Goal: Task Accomplishment & Management: Manage account settings

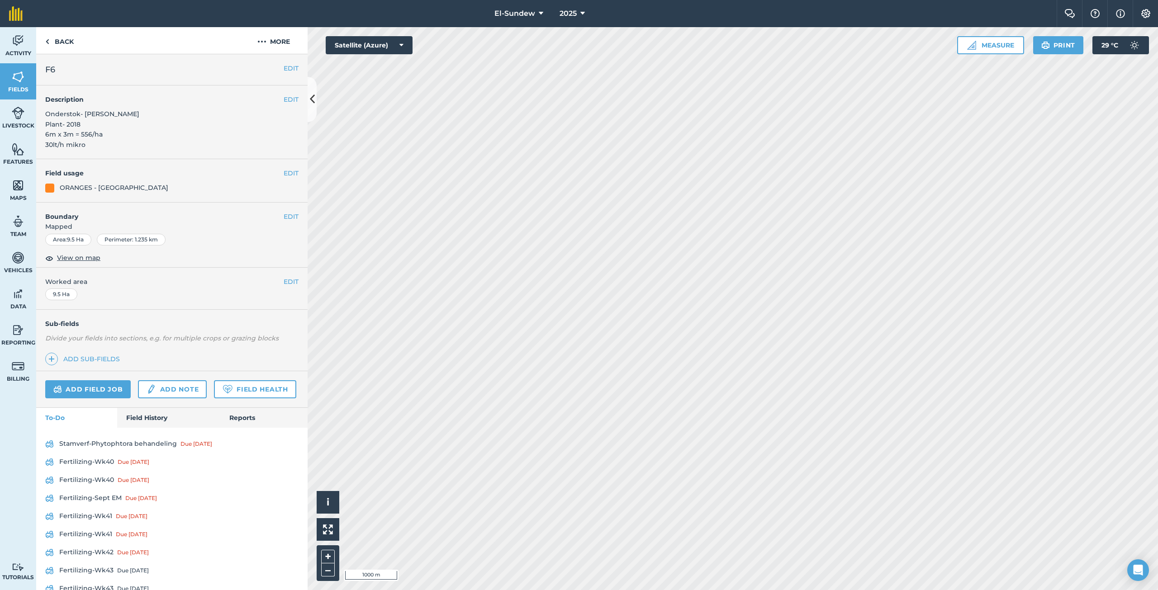
scroll to position [134, 0]
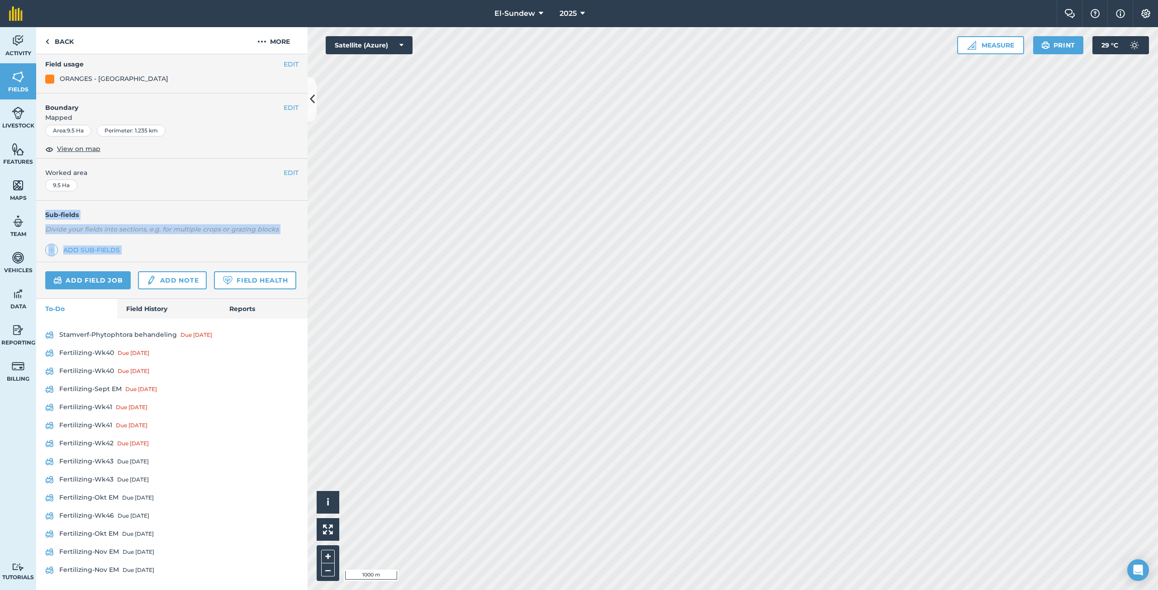
drag, startPoint x: 0, startPoint y: 0, endPoint x: 119, endPoint y: 164, distance: 202.2
click at [119, 164] on div "EDIT F6 EDIT Description Onderstok- Swingle Plant- 2018 6m x 3m = 556/ha 30lt/h…" at bounding box center [171, 322] width 271 height 536
click at [62, 44] on link "Back" at bounding box center [59, 40] width 47 height 27
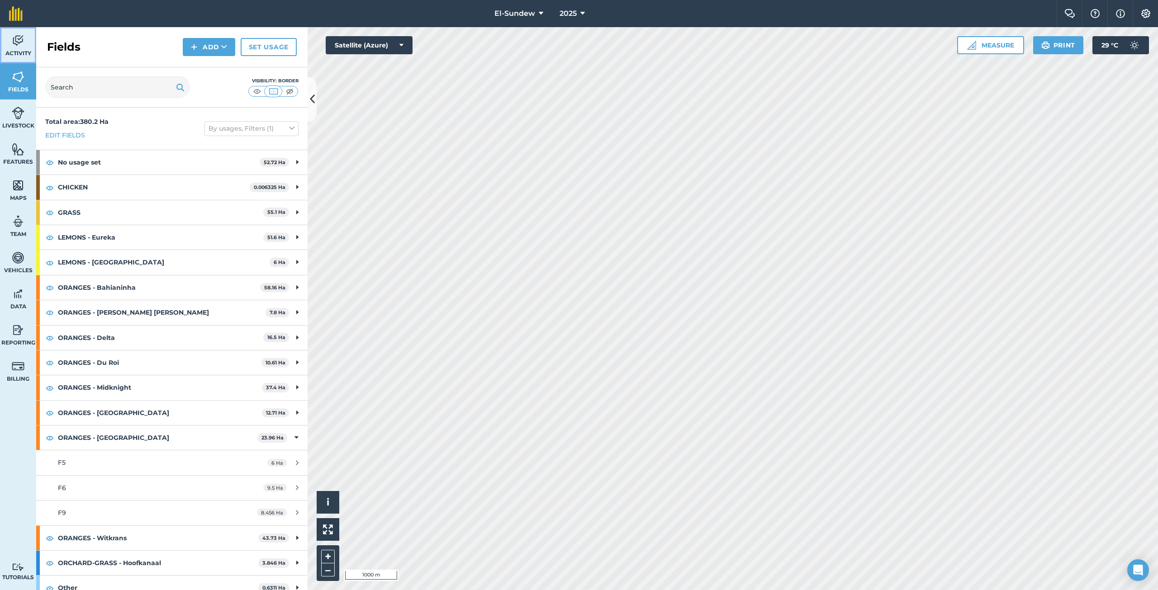
click at [24, 57] on link "Activity" at bounding box center [18, 45] width 36 height 36
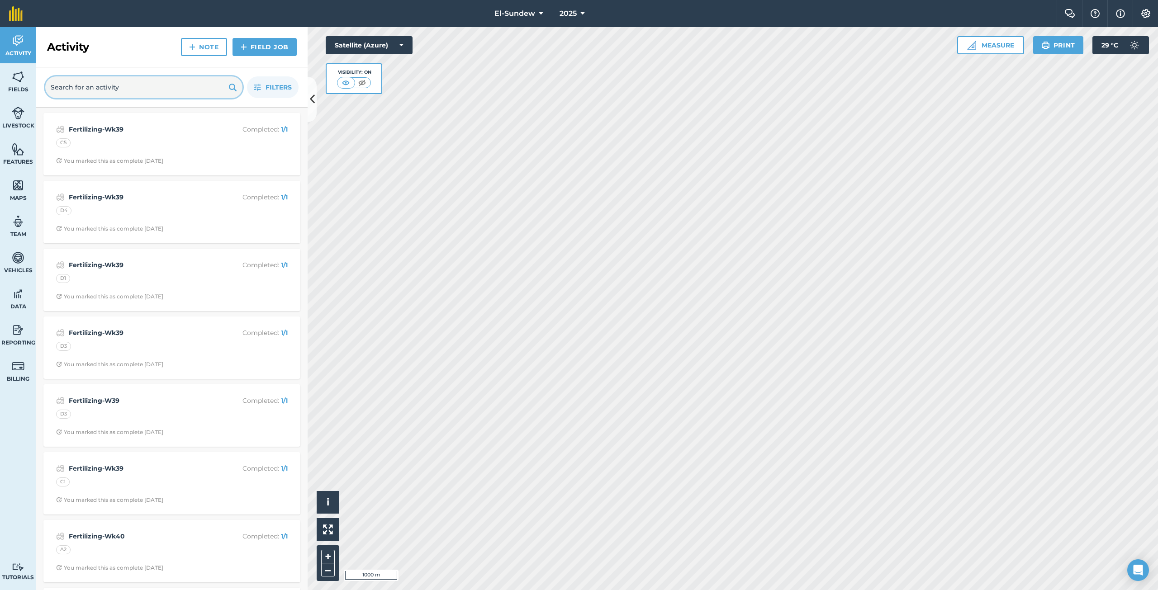
click at [73, 90] on input "text" at bounding box center [143, 87] width 197 height 22
click at [94, 89] on input "text" at bounding box center [143, 87] width 197 height 22
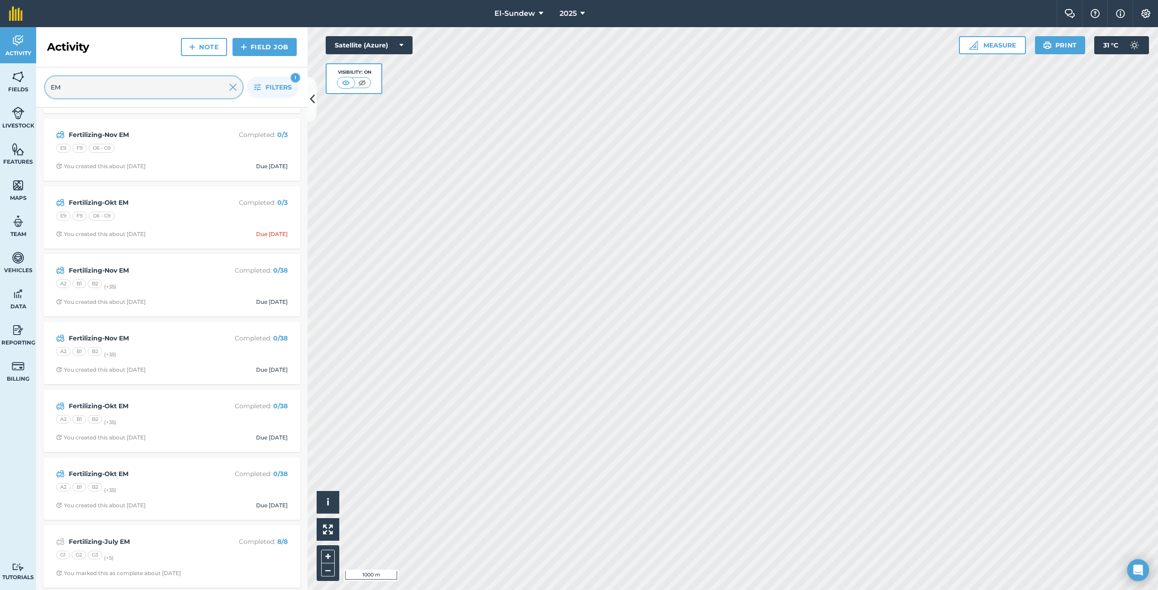
scroll to position [337, 0]
type input "EM"
click at [184, 419] on div "A2 B1 B2 (+ 35 )" at bounding box center [172, 418] width 232 height 12
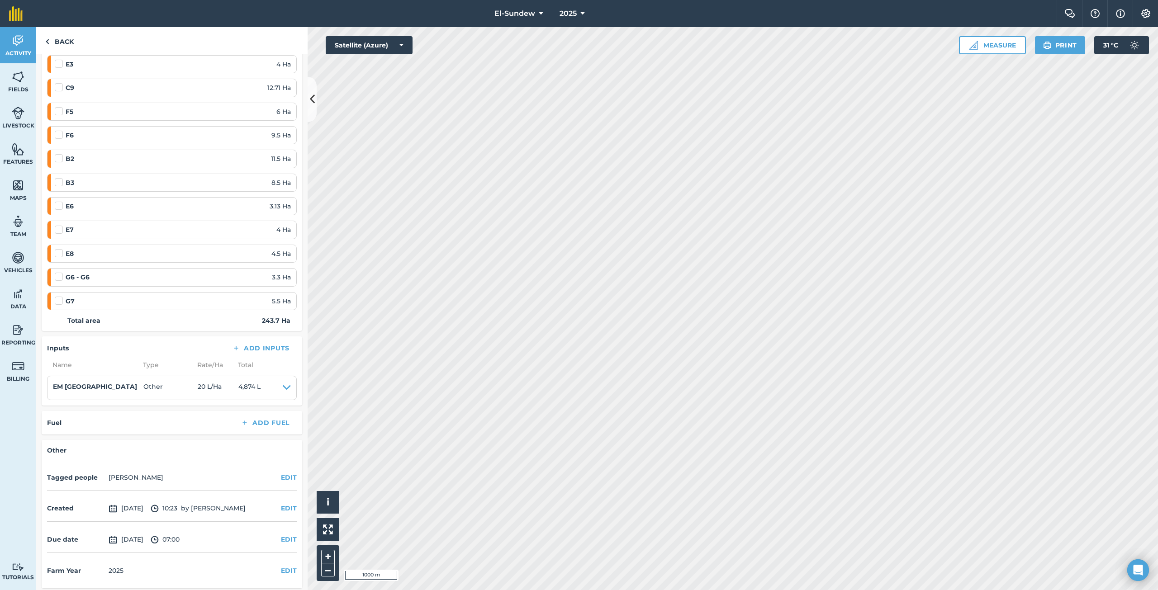
scroll to position [788, 0]
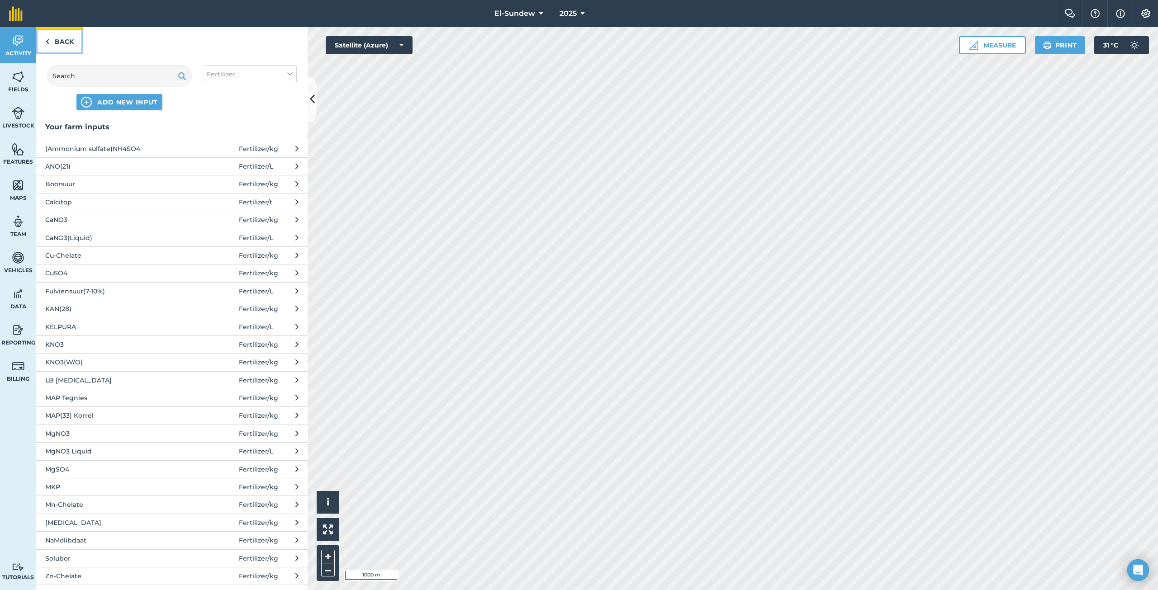
click at [67, 45] on link "Back" at bounding box center [59, 40] width 47 height 27
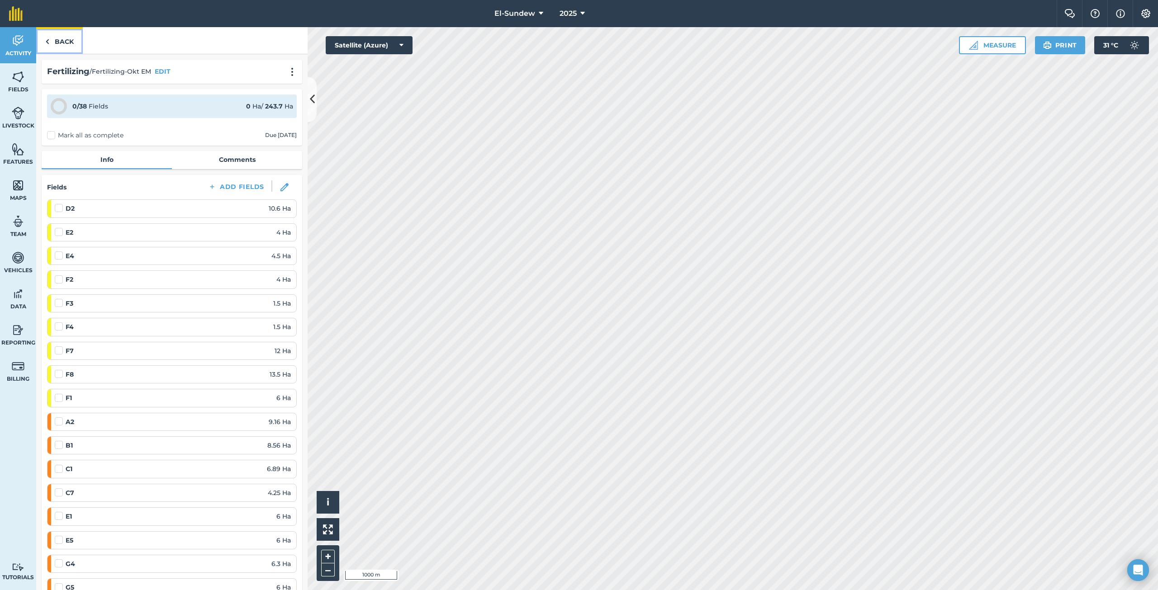
click at [67, 45] on link "Back" at bounding box center [59, 40] width 47 height 27
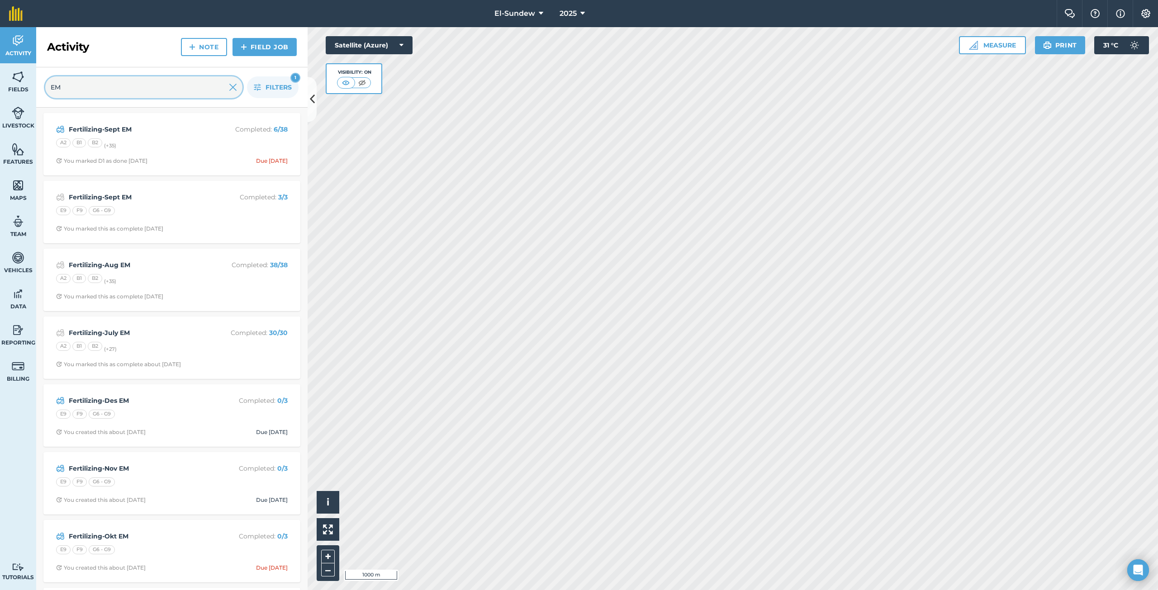
click at [139, 87] on input "EM" at bounding box center [143, 87] width 197 height 22
type input "E"
type input "Okt"
click at [169, 276] on div "A2 B1 B2 (+ 35 )" at bounding box center [172, 280] width 232 height 12
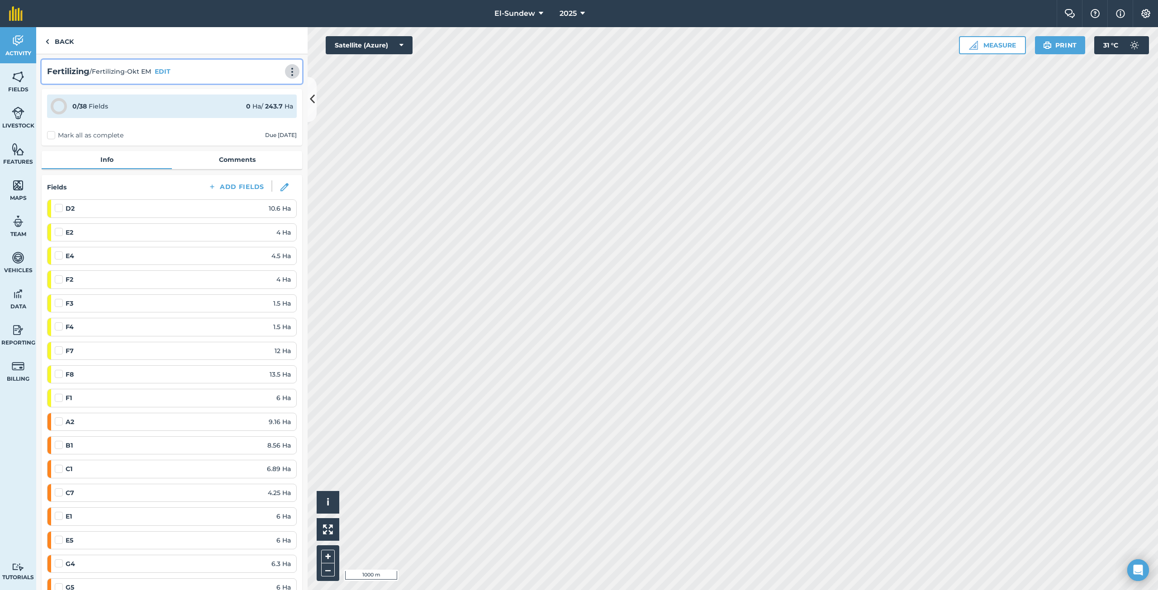
click at [287, 72] on img at bounding box center [292, 71] width 11 height 9
click at [264, 86] on link "Print" at bounding box center [273, 91] width 58 height 18
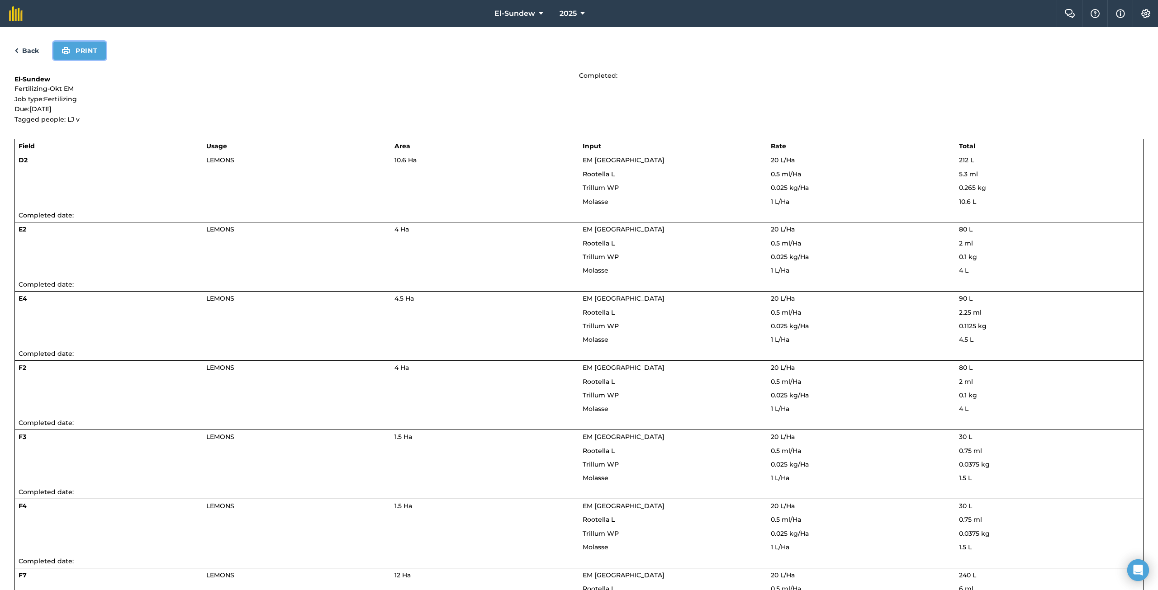
click at [94, 48] on button "Print" at bounding box center [79, 51] width 52 height 18
click at [29, 49] on link "Back" at bounding box center [26, 50] width 24 height 11
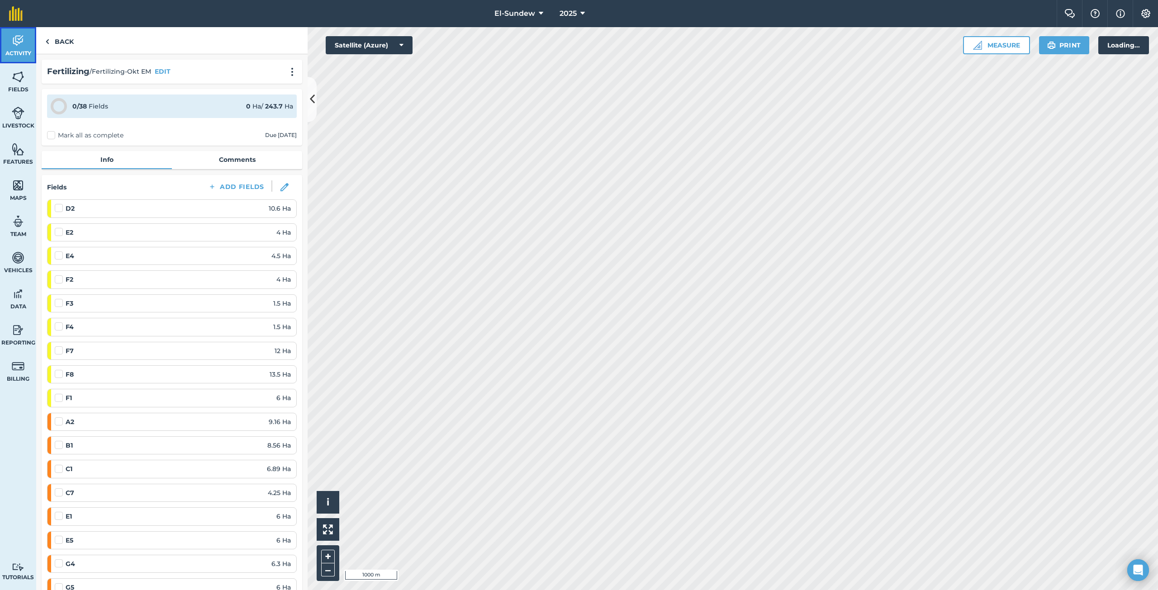
click at [29, 50] on span "Activity" at bounding box center [18, 53] width 36 height 7
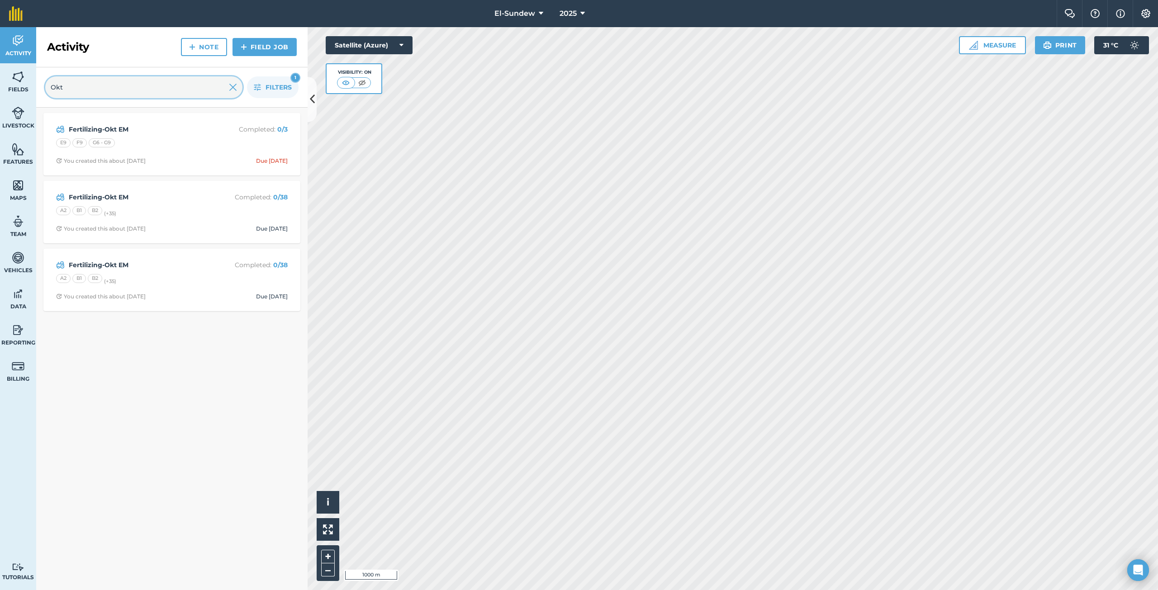
click at [107, 87] on input "Okt" at bounding box center [143, 87] width 197 height 22
type input "O"
type input "sept em"
click at [162, 152] on div "Fertilizing-Sept EM Completed : 6 / 38 A2 B1 B2 (+ 35 ) You marked D1 as done 2…" at bounding box center [172, 145] width 246 height 52
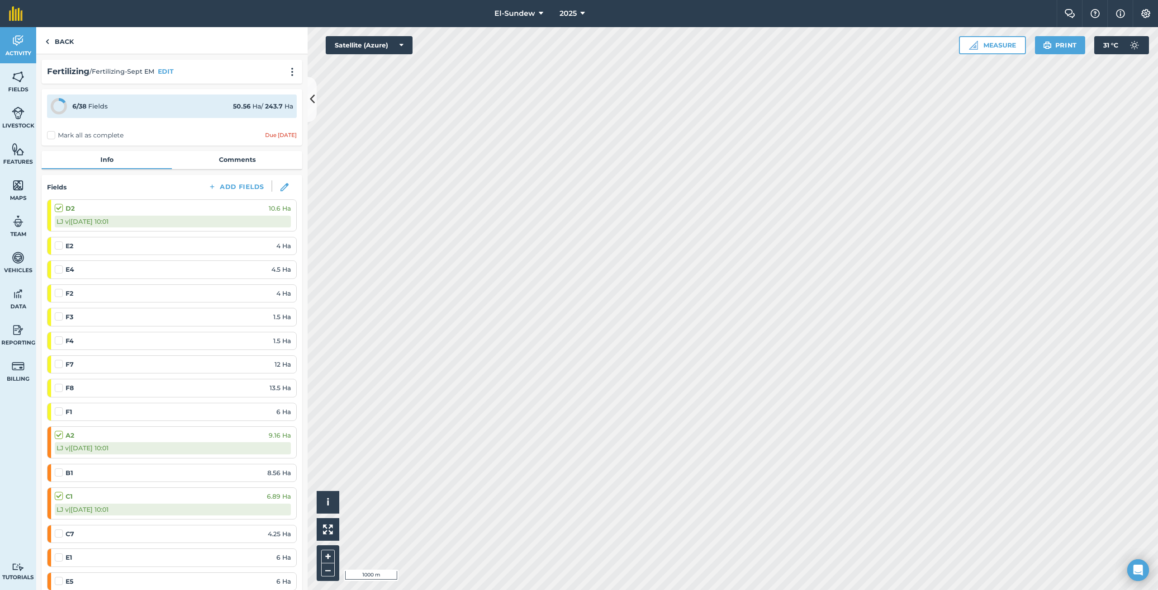
click at [57, 468] on label at bounding box center [60, 468] width 11 height 0
click at [57, 472] on input "checkbox" at bounding box center [58, 471] width 6 height 6
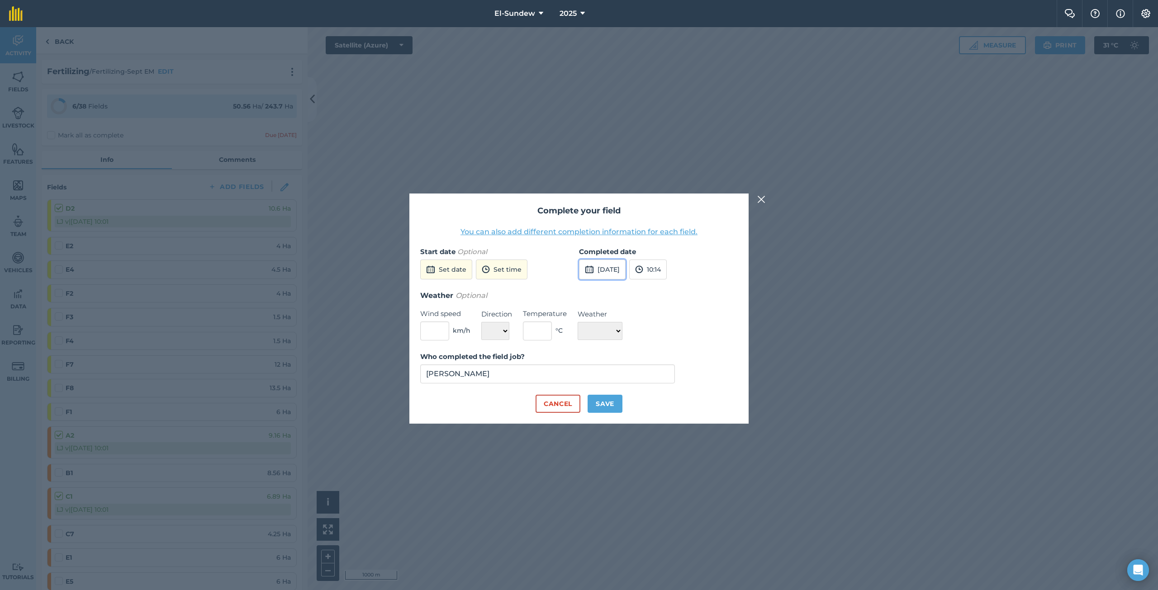
click at [606, 268] on button "15th Oct 2025" at bounding box center [602, 270] width 47 height 20
click at [671, 327] on button "10" at bounding box center [674, 333] width 21 height 14
click at [604, 402] on button "Save" at bounding box center [605, 404] width 35 height 18
checkbox input "true"
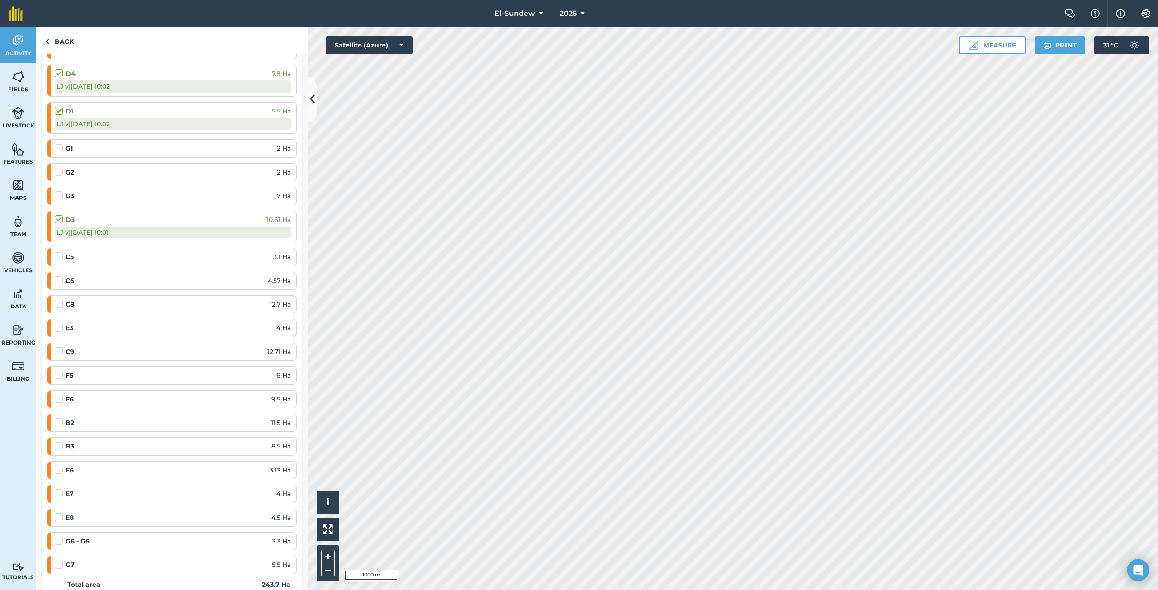
scroll to position [623, 0]
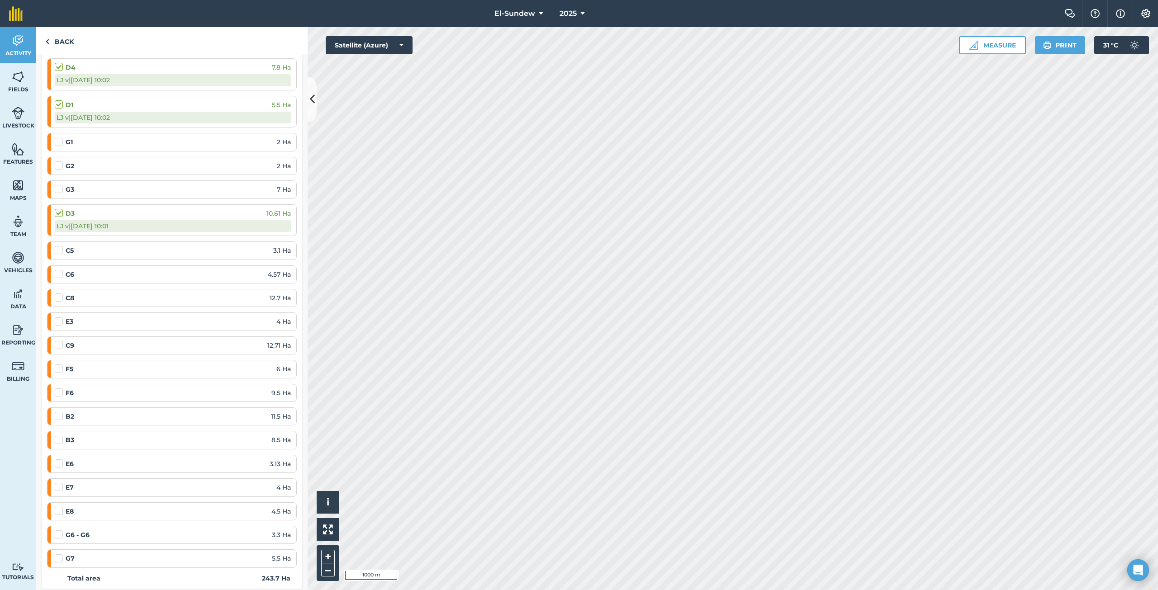
click at [60, 412] on label at bounding box center [60, 412] width 11 height 0
click at [60, 414] on input "checkbox" at bounding box center [58, 415] width 6 height 6
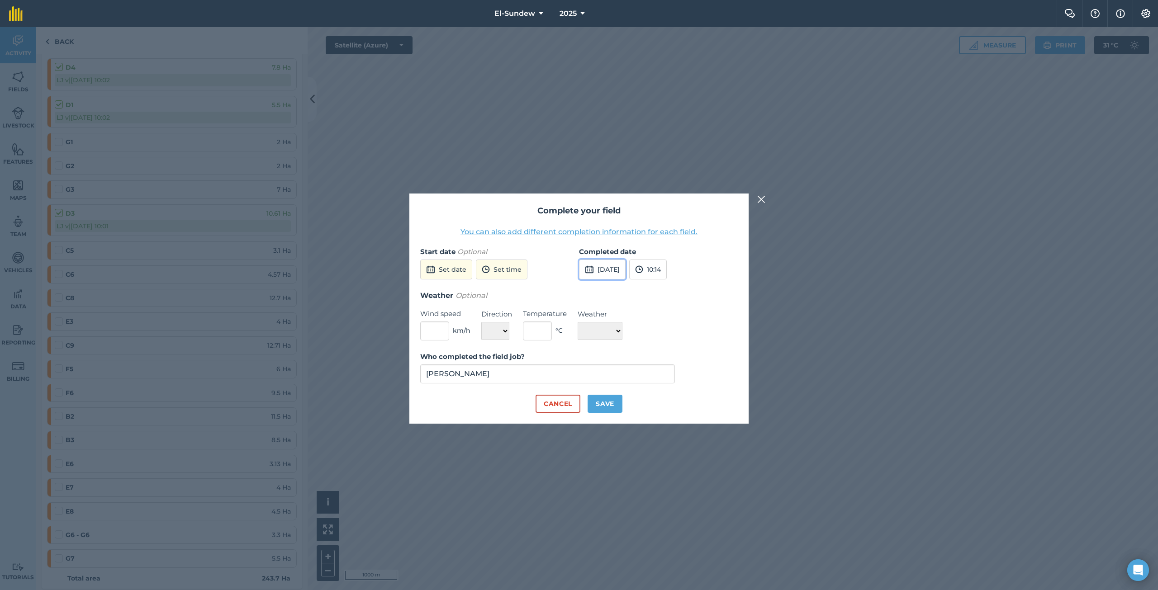
click at [596, 272] on button "15th Oct 2025" at bounding box center [602, 270] width 47 height 20
click at [675, 333] on abbr "10" at bounding box center [675, 333] width 6 height 6
click at [614, 408] on button "Save" at bounding box center [605, 404] width 35 height 18
checkbox input "true"
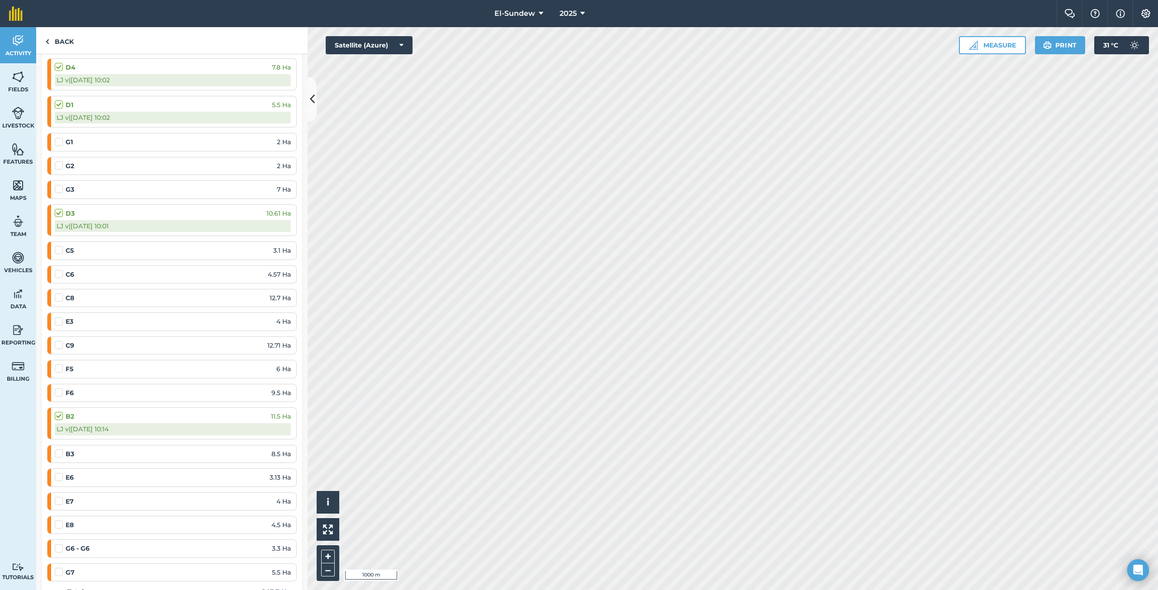
click at [58, 449] on label at bounding box center [60, 449] width 11 height 0
click at [58, 455] on input "checkbox" at bounding box center [58, 452] width 6 height 6
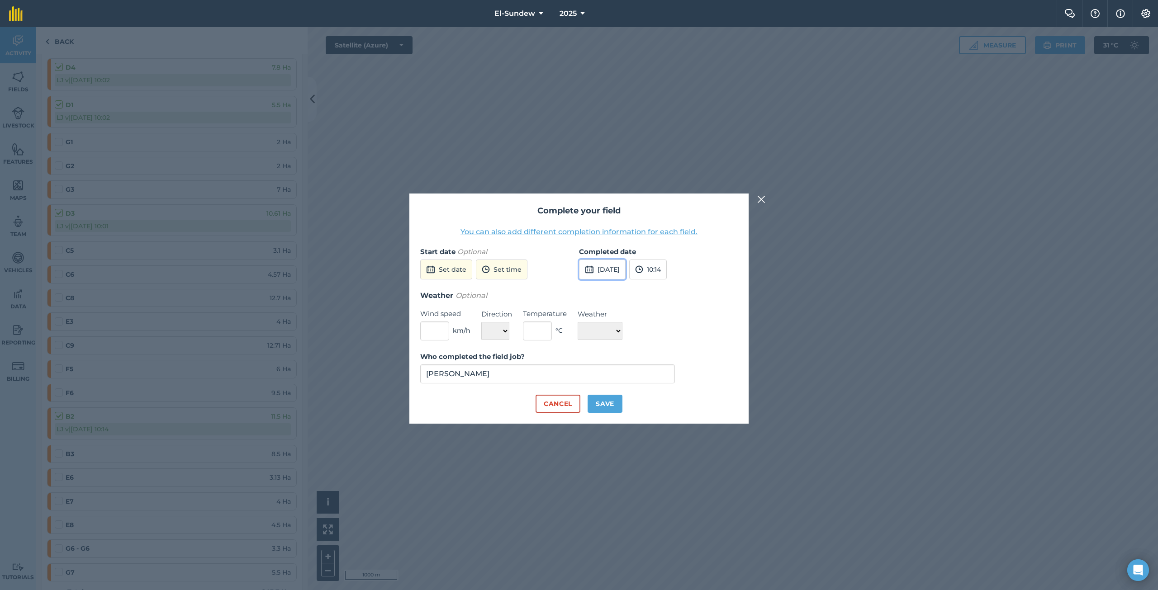
click at [614, 271] on button "15th Oct 2025" at bounding box center [602, 270] width 47 height 20
click at [672, 334] on abbr "10" at bounding box center [675, 333] width 6 height 6
click at [611, 400] on button "Save" at bounding box center [605, 404] width 35 height 18
checkbox input "true"
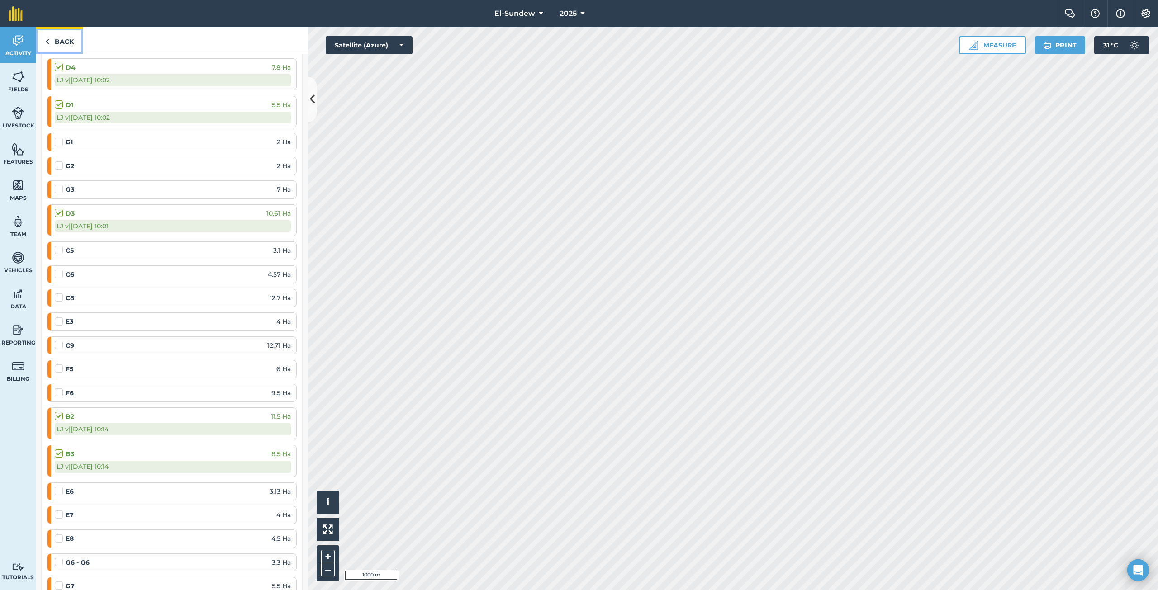
click at [62, 40] on link "Back" at bounding box center [59, 40] width 47 height 27
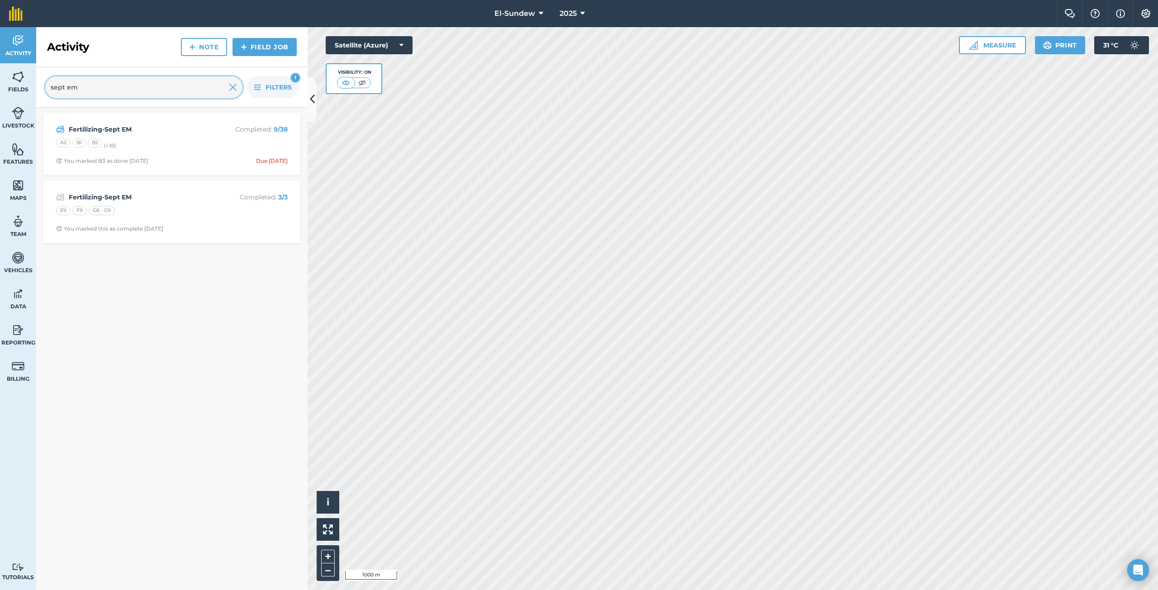
click at [106, 93] on input "sept em" at bounding box center [143, 87] width 197 height 22
type input "s"
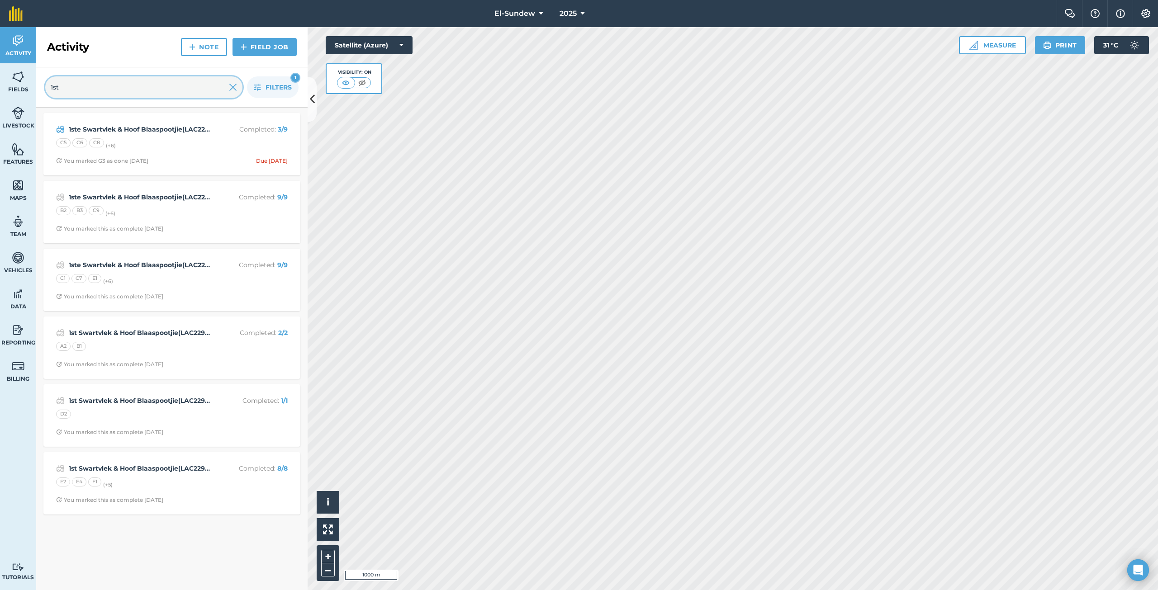
type input "1st"
click at [158, 334] on strong "1st Swartvlek & Hoof Blaaspootjie(LAC22930)" at bounding box center [140, 333] width 143 height 10
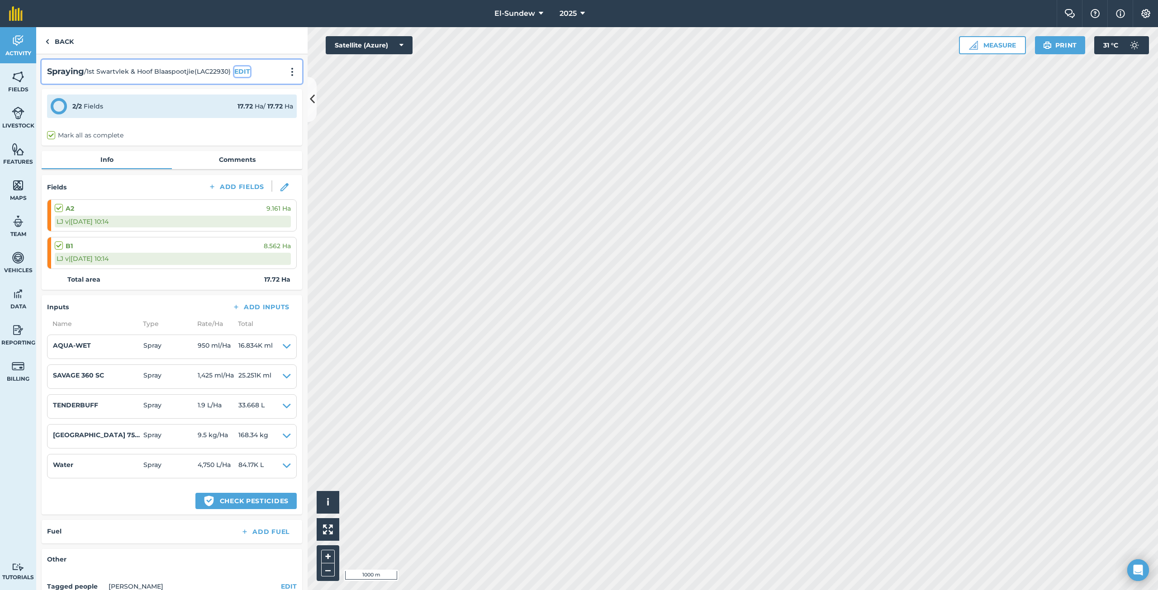
click at [241, 75] on button "EDIT" at bounding box center [242, 72] width 16 height 10
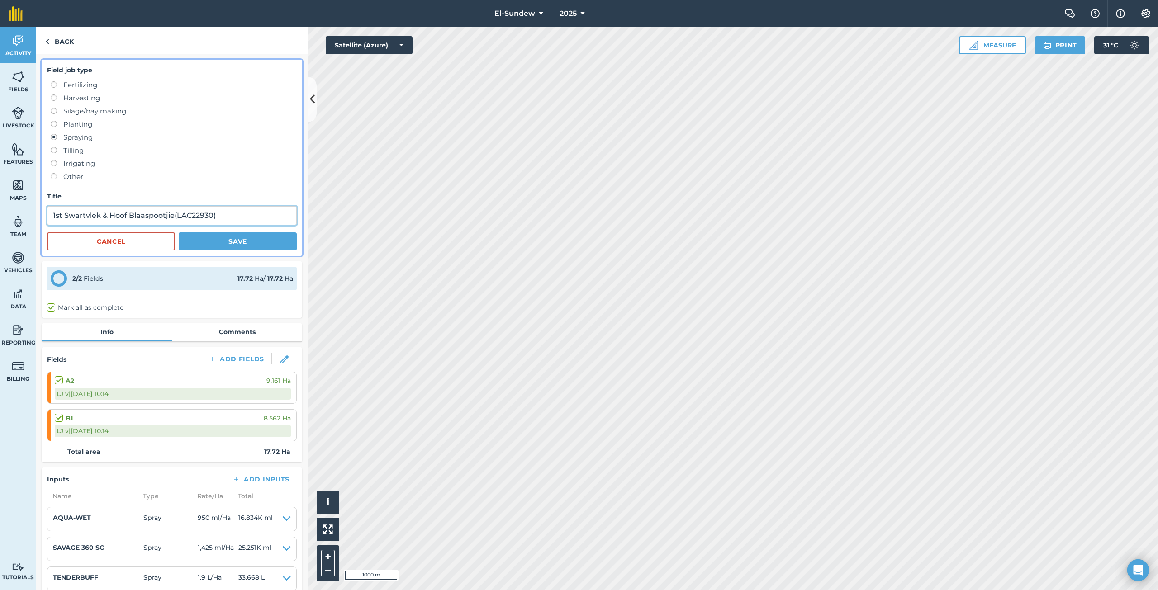
click at [62, 215] on input "1st Swartvlek & Hoof Blaaspootjie(LAC22930)" at bounding box center [172, 215] width 250 height 19
type input "1ste Swartvlek & Hoof Blaaspootjie(LAC22930)"
click at [207, 245] on button "Save" at bounding box center [238, 242] width 118 height 18
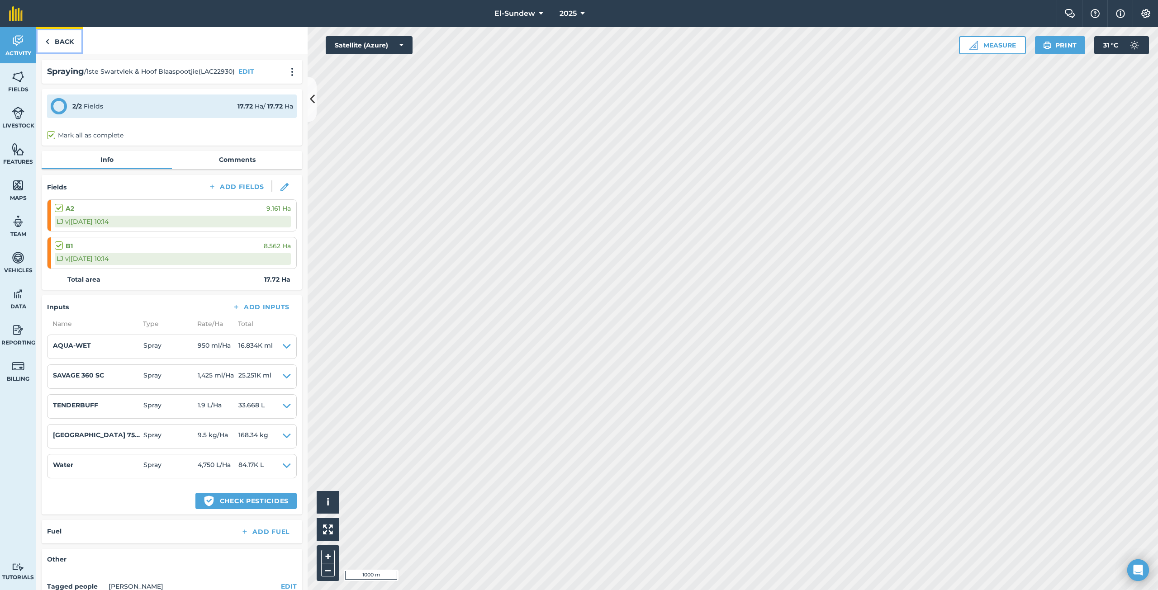
click at [71, 39] on link "Back" at bounding box center [59, 40] width 47 height 27
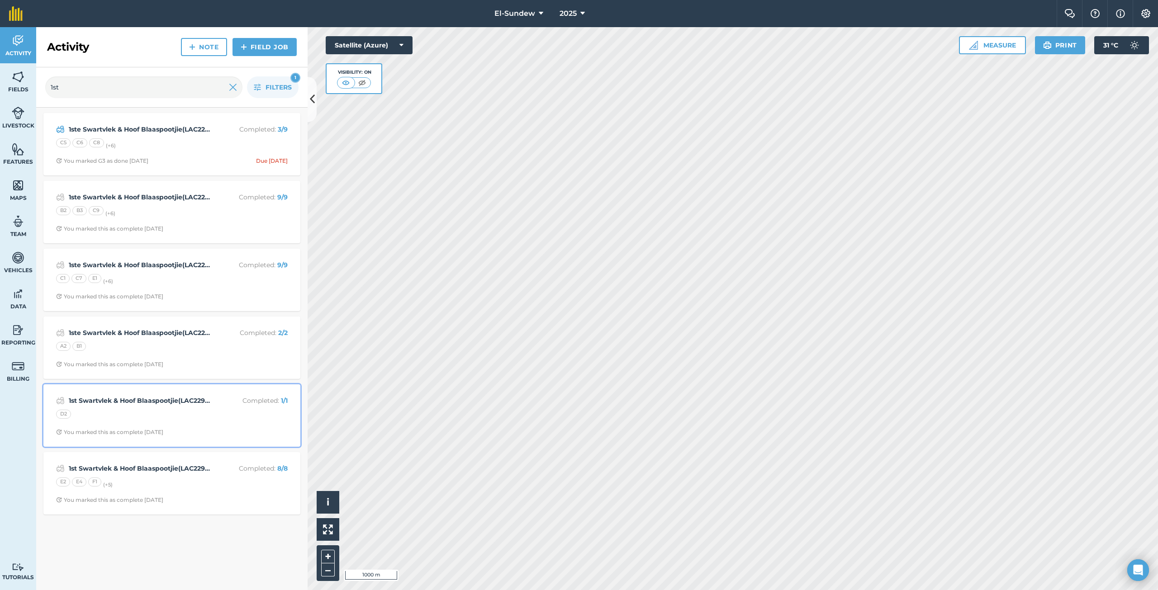
click at [138, 410] on div "D2" at bounding box center [172, 416] width 232 height 12
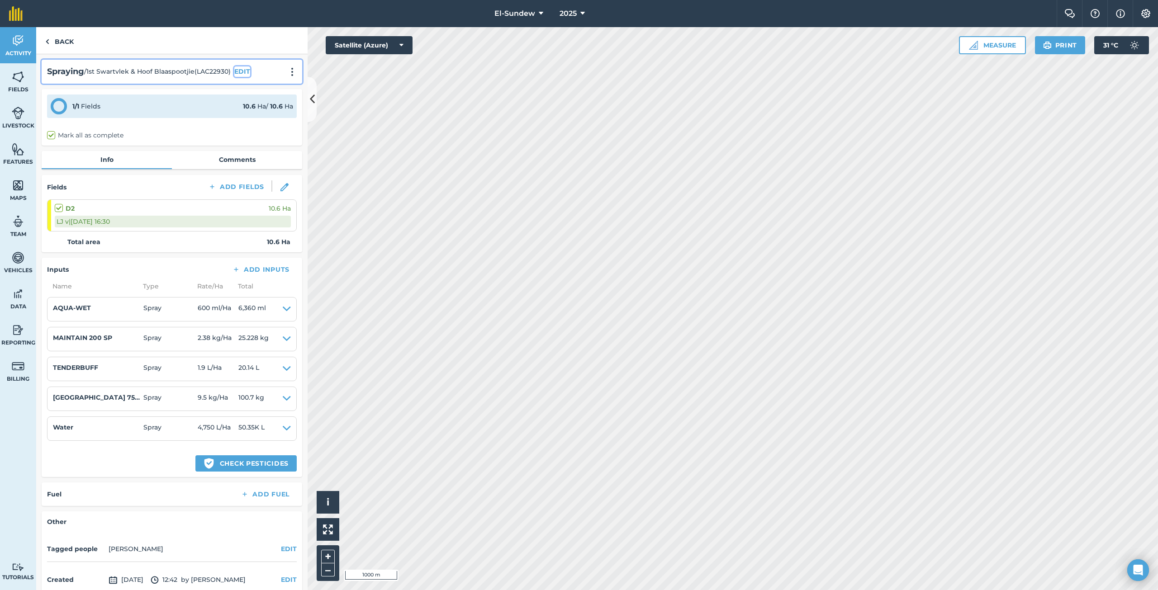
click at [239, 71] on button "EDIT" at bounding box center [242, 72] width 16 height 10
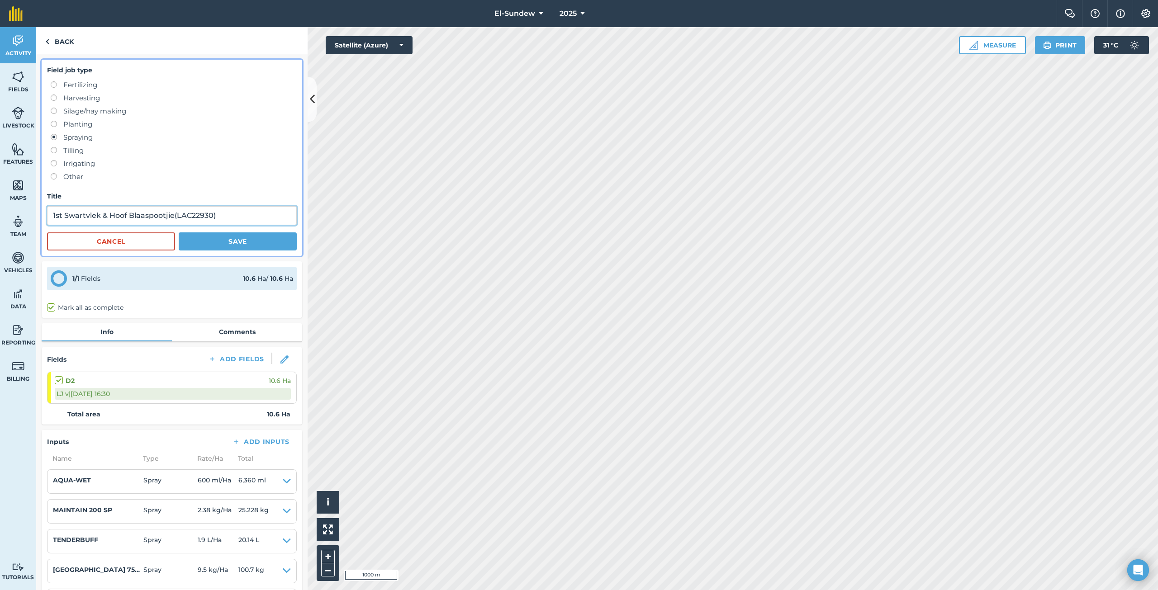
click at [61, 215] on input "1st Swartvlek & Hoof Blaaspootjie(LAC22930)" at bounding box center [172, 215] width 250 height 19
type input "1ste Swartvlek & Hoof Blaaspootjie(LAC22930)"
click at [199, 242] on button "Save" at bounding box center [238, 242] width 118 height 18
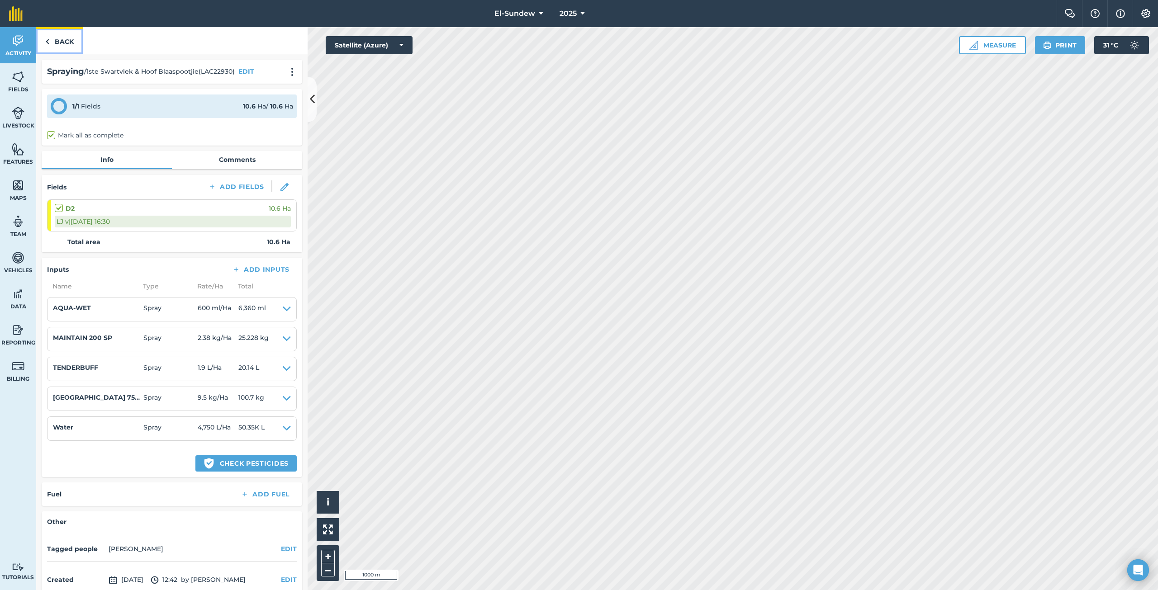
click at [68, 43] on link "Back" at bounding box center [59, 40] width 47 height 27
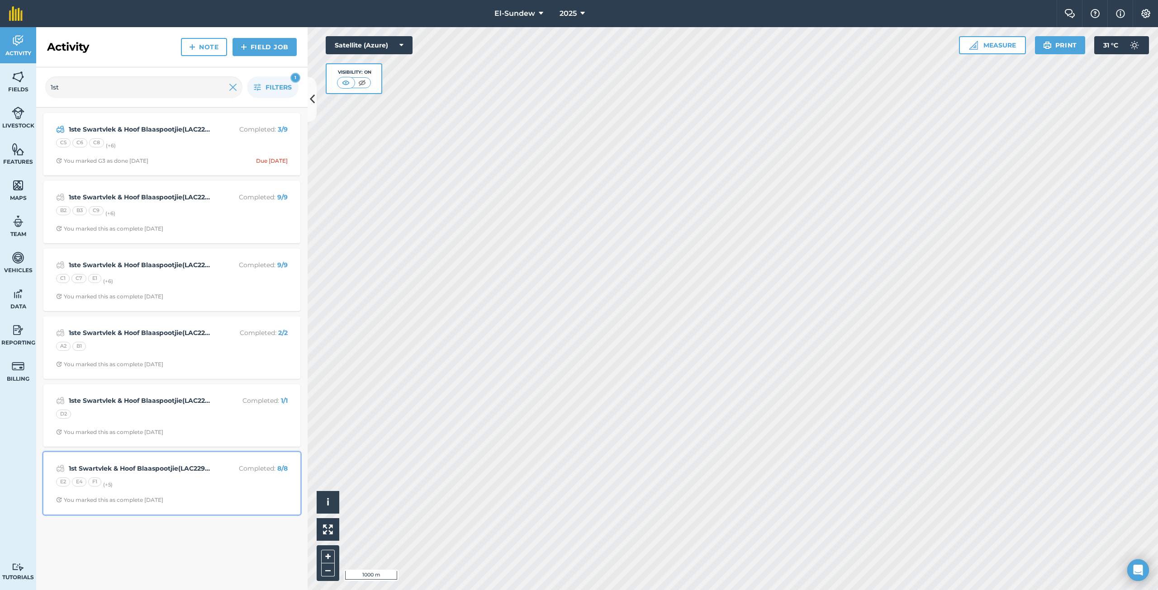
click at [137, 472] on strong "1st Swartvlek & Hoof Blaaspootjie(LAC22930)" at bounding box center [140, 469] width 143 height 10
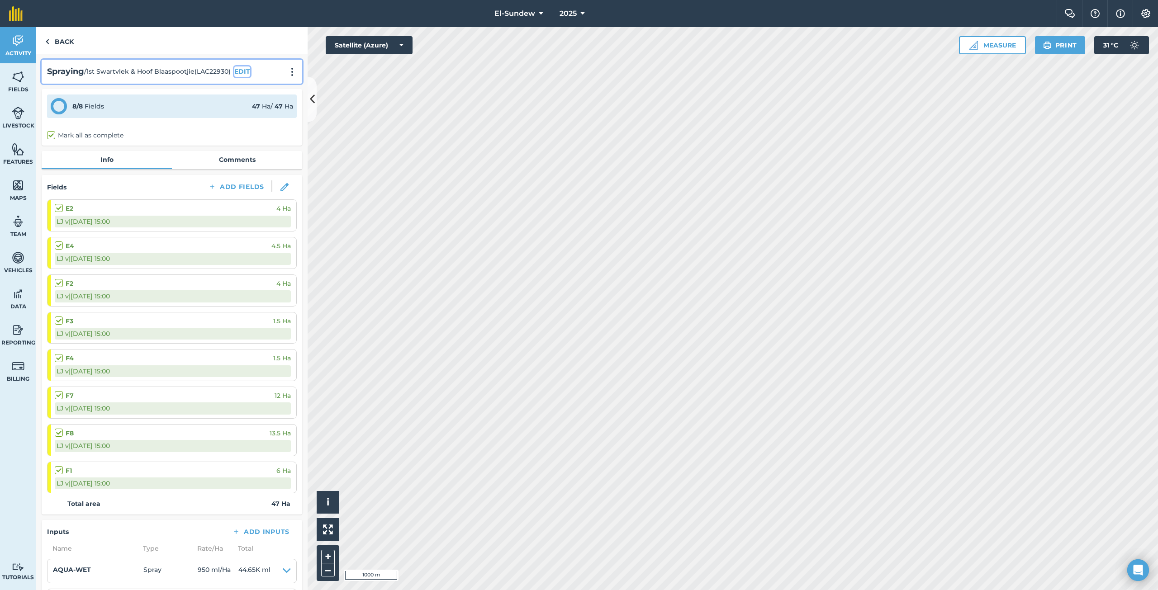
click at [240, 69] on button "EDIT" at bounding box center [242, 72] width 16 height 10
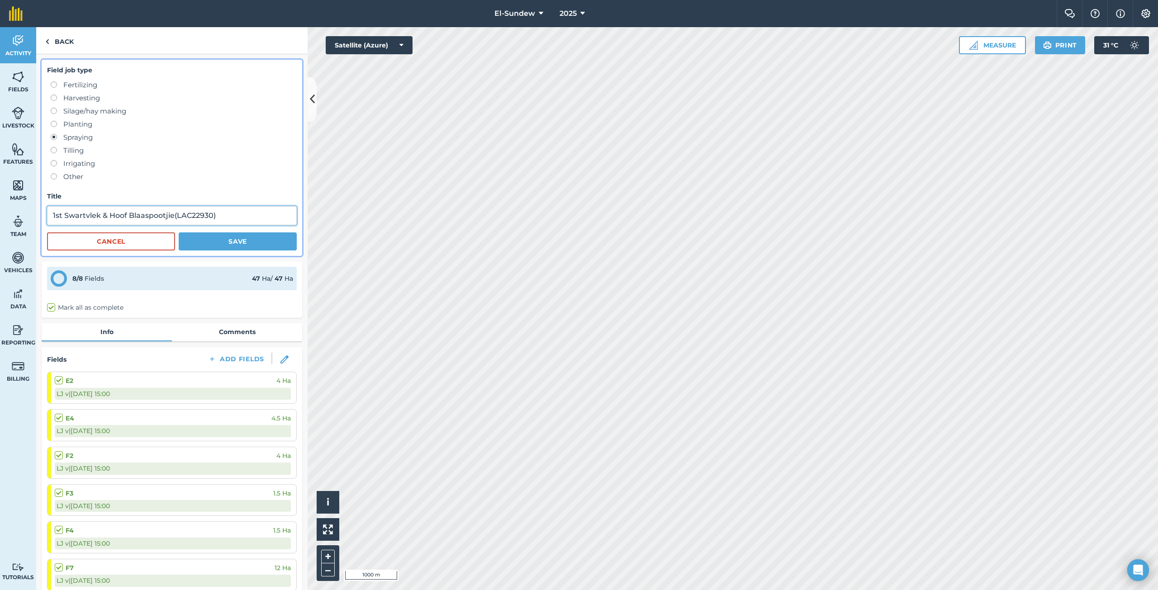
click at [62, 218] on input "1st Swartvlek & Hoof Blaaspootjie(LAC22930)" at bounding box center [172, 215] width 250 height 19
type input "1ste Swartvlek & Hoof Blaaspootjie(LAC22930)"
click at [203, 243] on button "Save" at bounding box center [238, 242] width 118 height 18
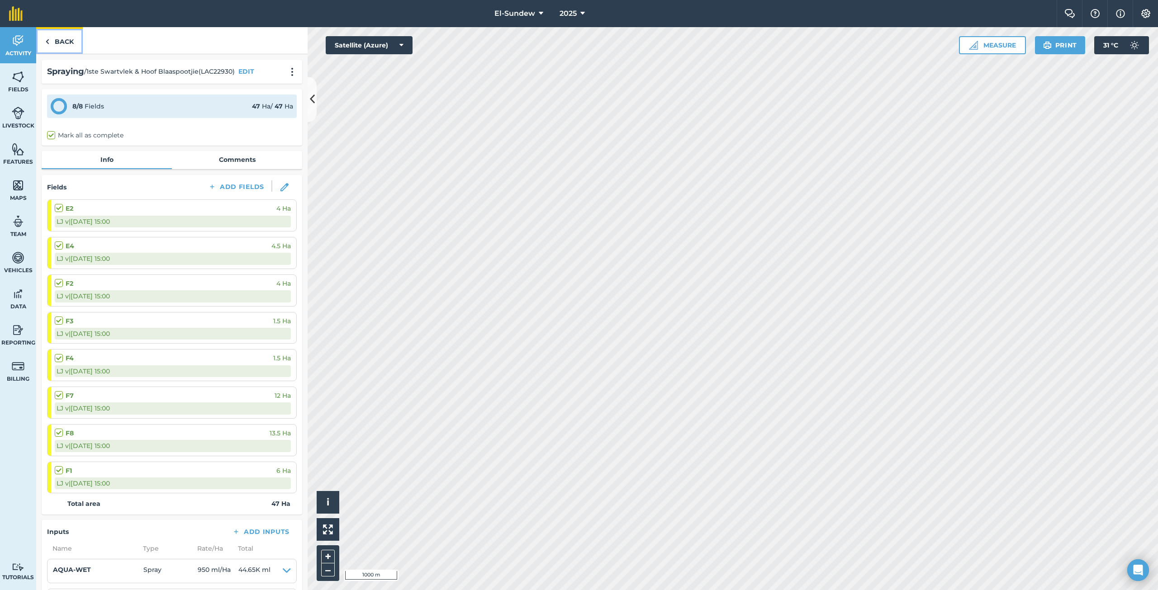
click at [54, 42] on link "Back" at bounding box center [59, 40] width 47 height 27
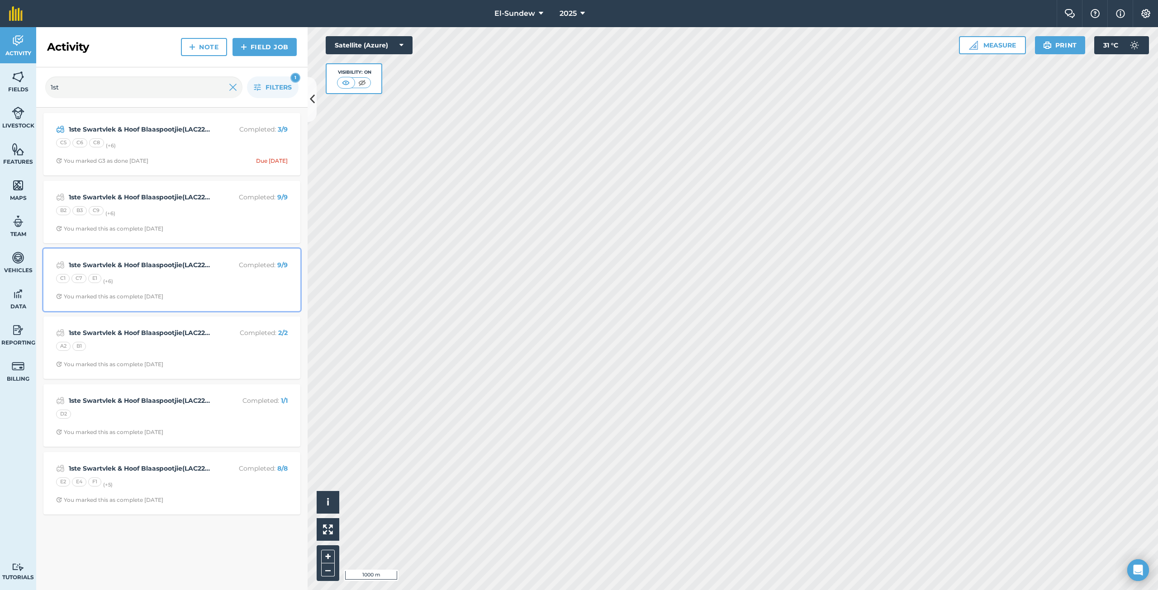
click at [145, 274] on div "C1 C7 E1 (+ 6 )" at bounding box center [172, 280] width 232 height 12
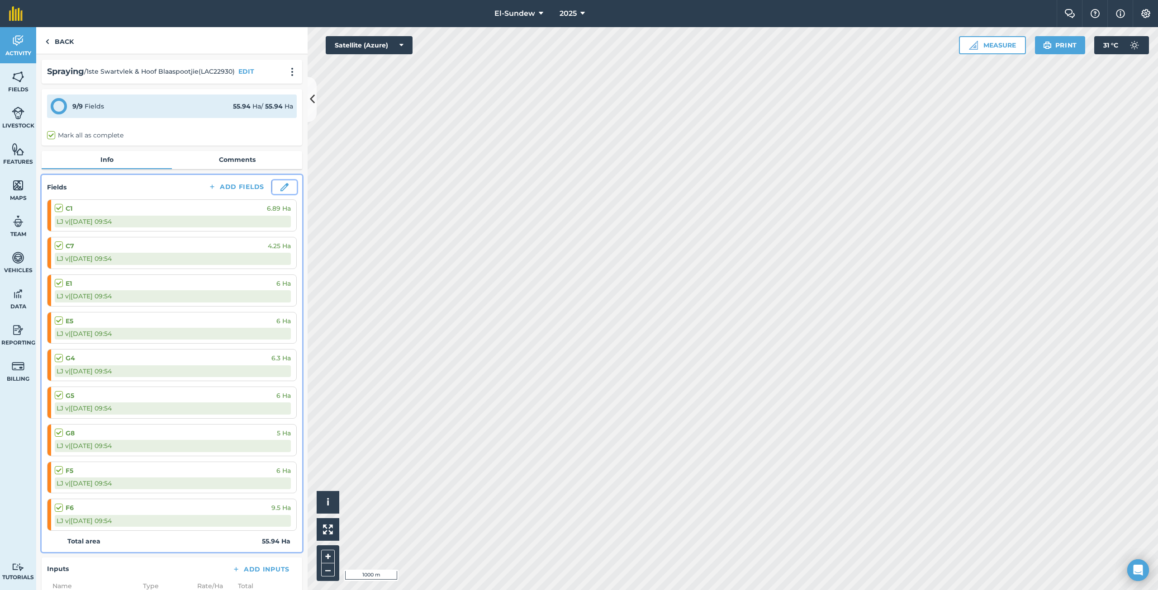
click at [272, 187] on button at bounding box center [284, 188] width 24 height 14
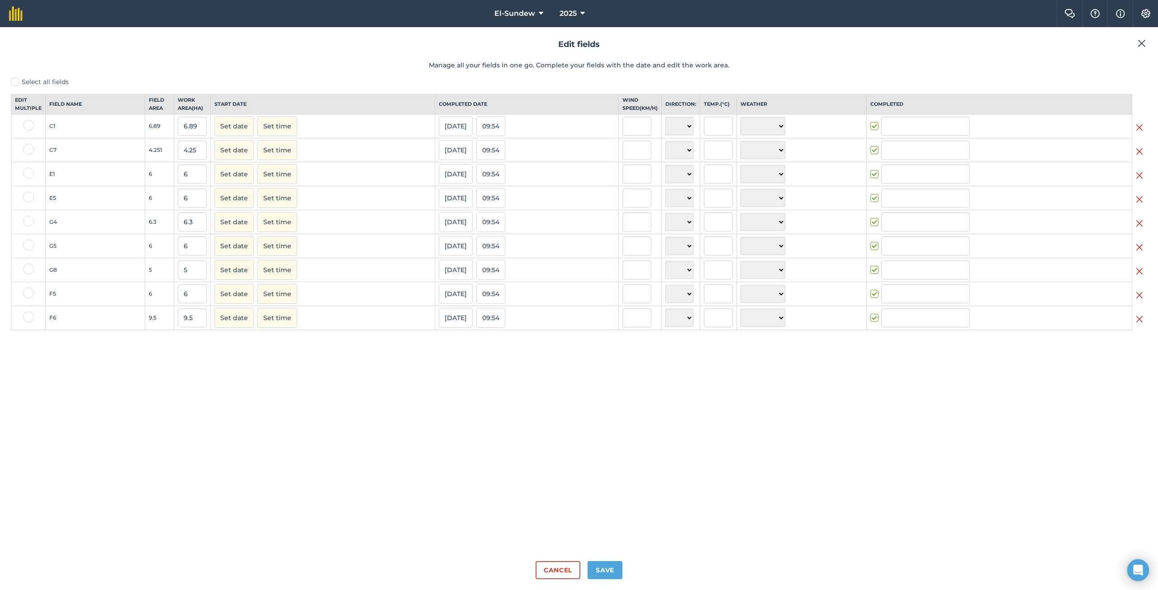
type input "LJ van der Merwe"
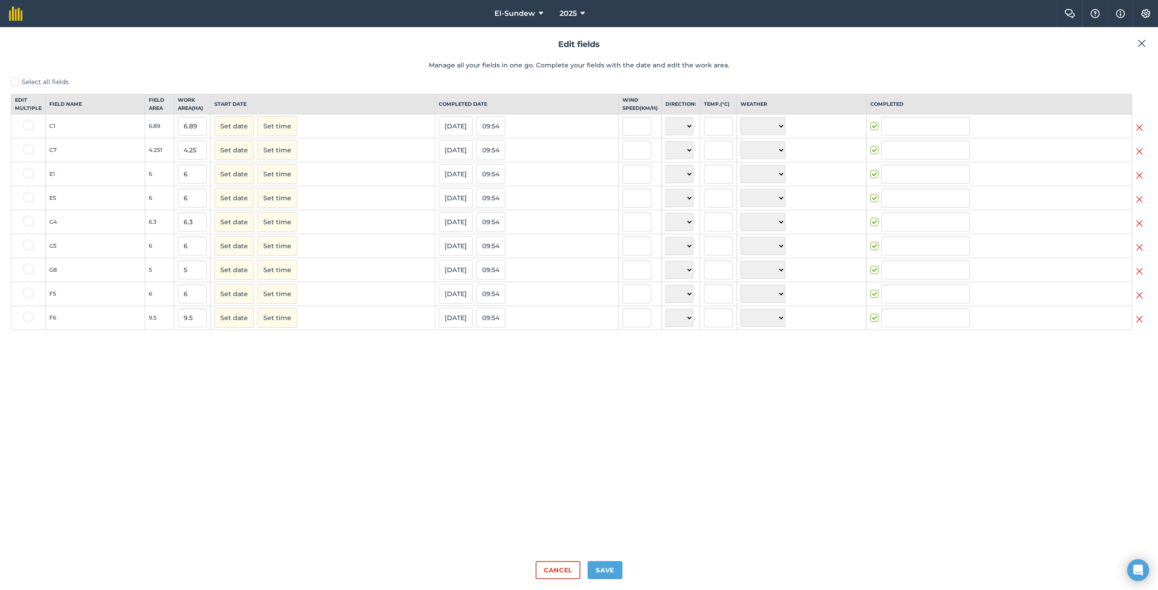
type input "LJ van der Merwe"
click at [444, 130] on button "09/10/25" at bounding box center [456, 126] width 34 height 20
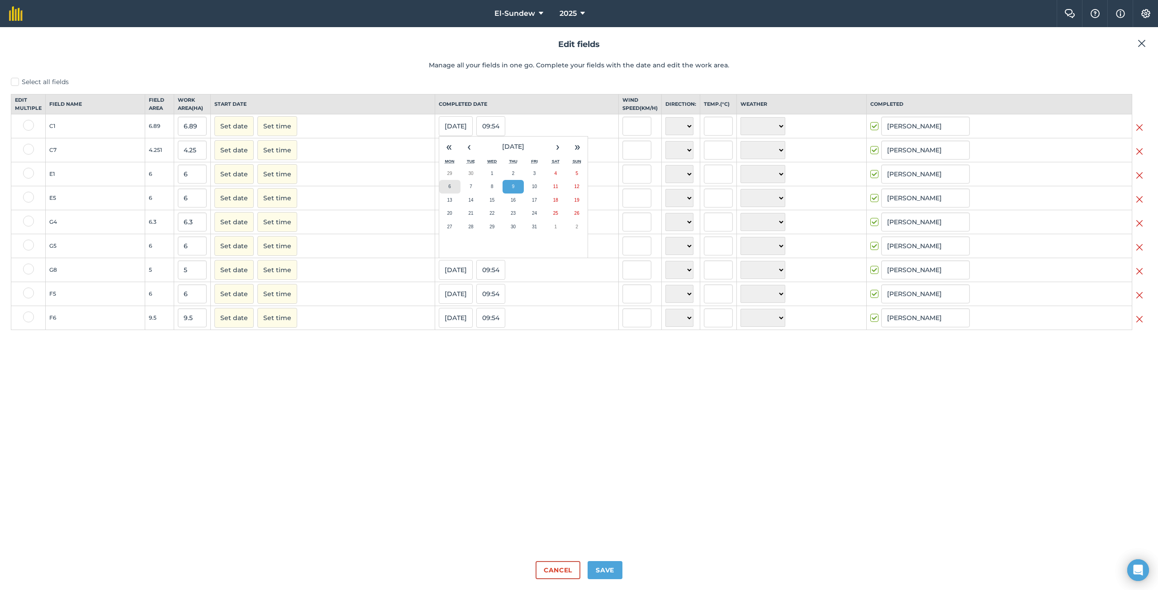
click at [442, 194] on button "6" at bounding box center [449, 187] width 21 height 14
click at [451, 160] on button "09/10/25" at bounding box center [456, 150] width 34 height 20
click at [452, 159] on button "09/10/25" at bounding box center [456, 150] width 34 height 20
click at [440, 218] on button "6" at bounding box center [449, 211] width 21 height 14
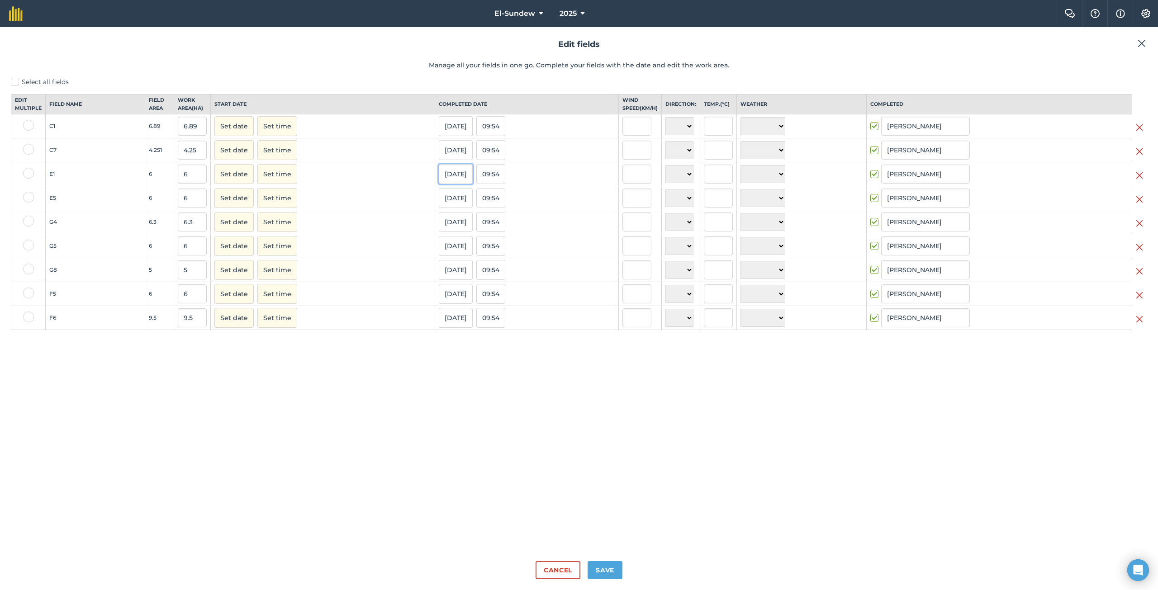
click at [448, 180] on button "09/10/25" at bounding box center [456, 174] width 34 height 20
click at [461, 242] on button "7" at bounding box center [471, 235] width 21 height 14
click at [449, 202] on button "09/10/25" at bounding box center [456, 198] width 34 height 20
click at [462, 264] on button "7" at bounding box center [471, 259] width 21 height 14
click at [446, 304] on button "09/10/25" at bounding box center [456, 294] width 34 height 20
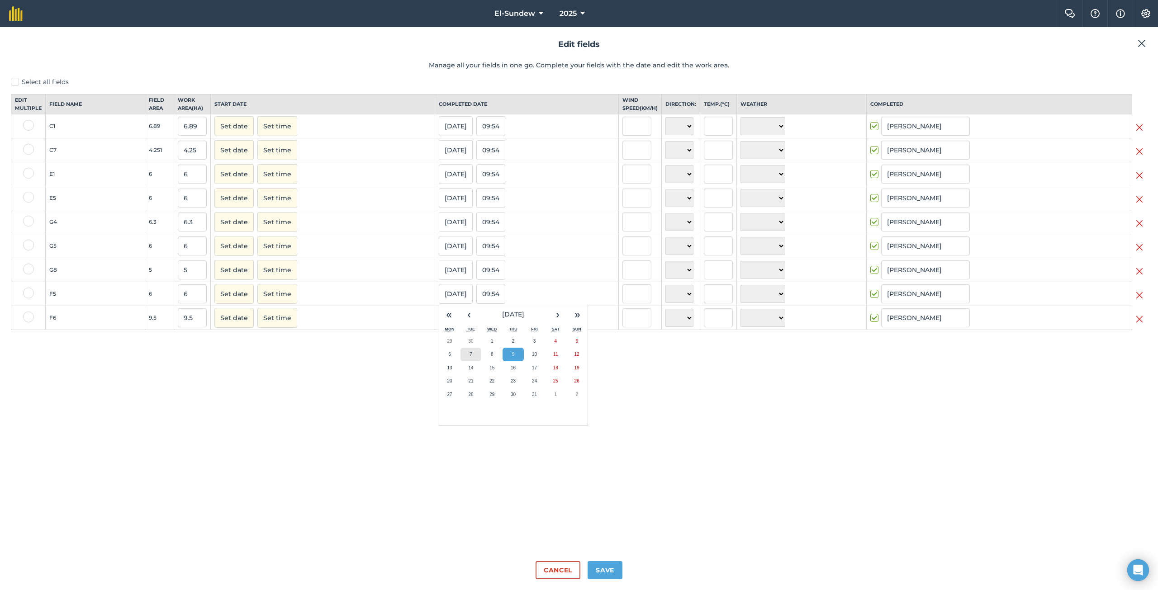
click at [461, 358] on button "7" at bounding box center [471, 355] width 21 height 14
click at [446, 328] on button "09/10/25" at bounding box center [456, 318] width 34 height 20
click at [450, 328] on button "09/10/25" at bounding box center [456, 318] width 34 height 20
click at [464, 385] on button "7" at bounding box center [471, 379] width 21 height 14
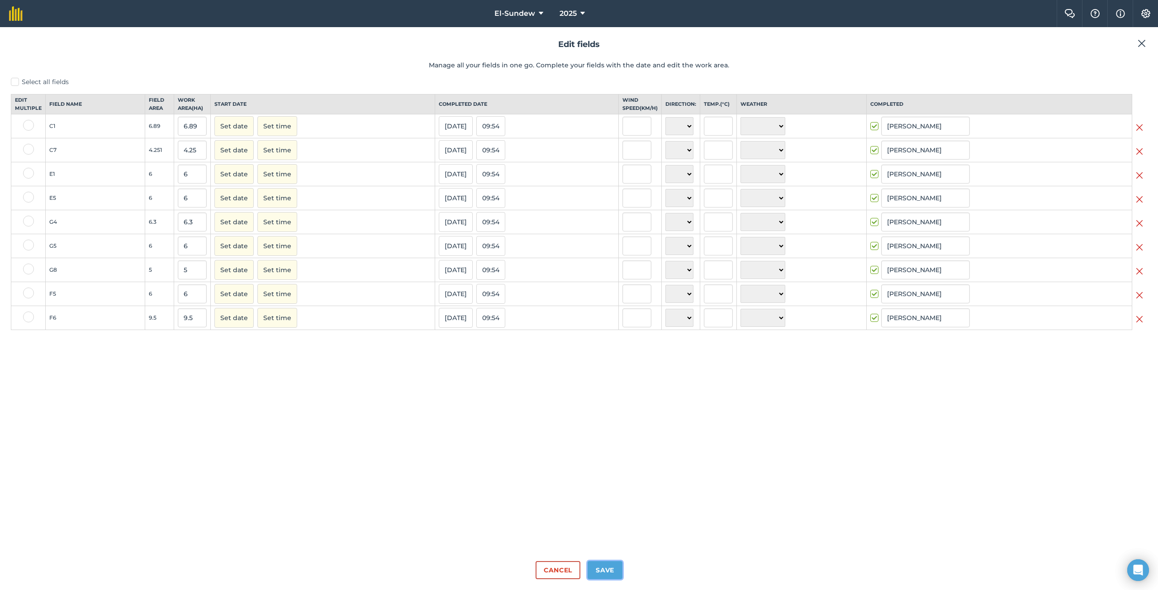
click at [602, 565] on button "Save" at bounding box center [605, 570] width 35 height 18
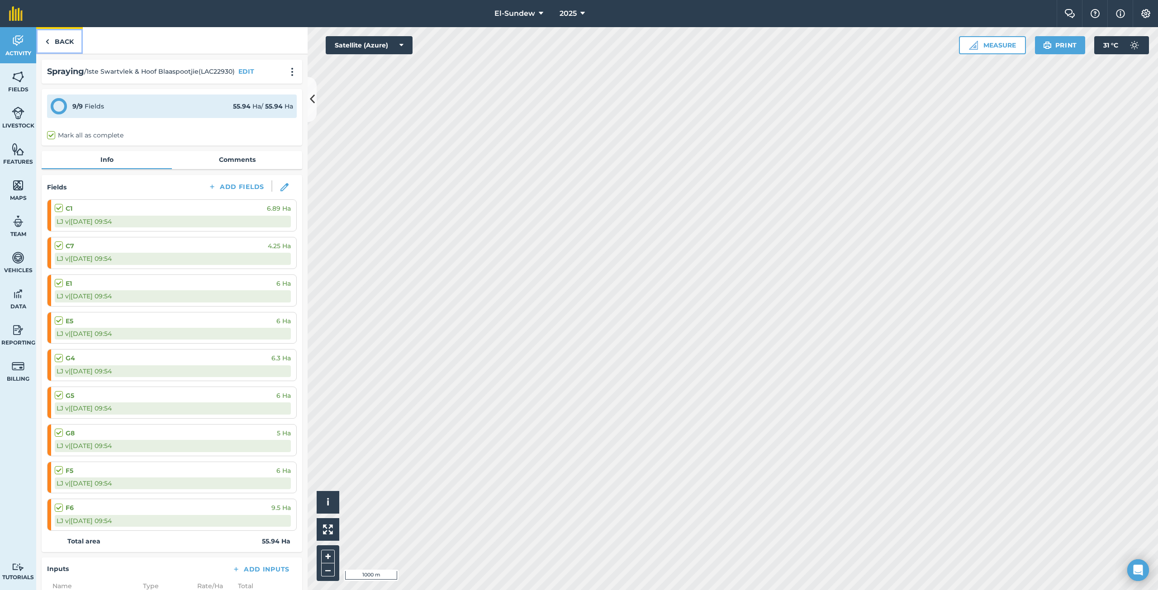
click at [63, 42] on link "Back" at bounding box center [59, 40] width 47 height 27
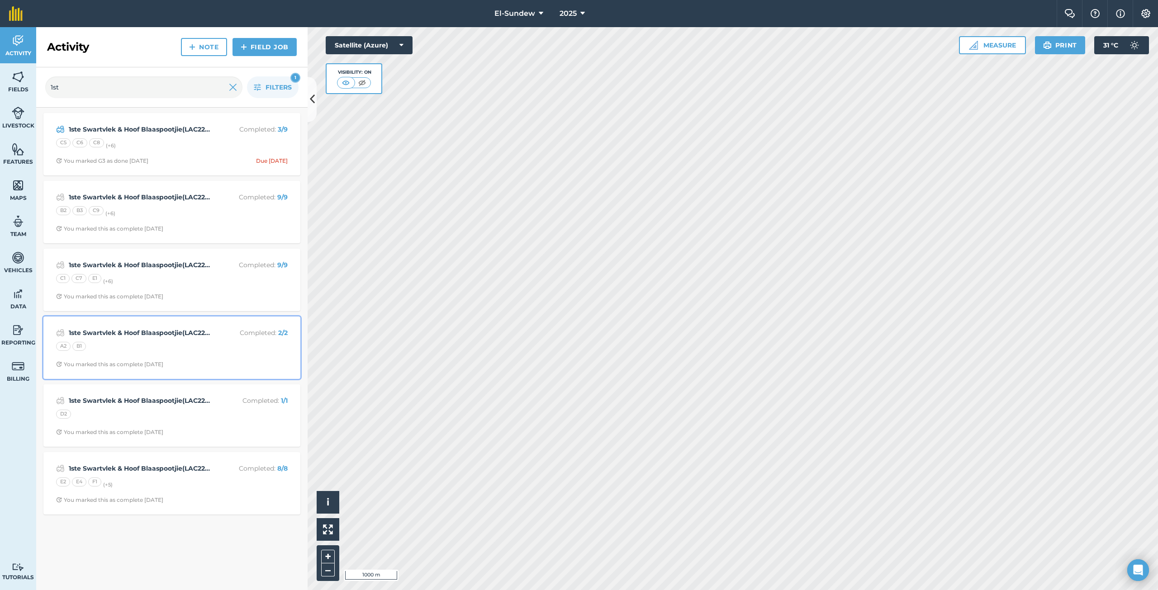
click at [122, 349] on div "A2 B1" at bounding box center [172, 348] width 232 height 12
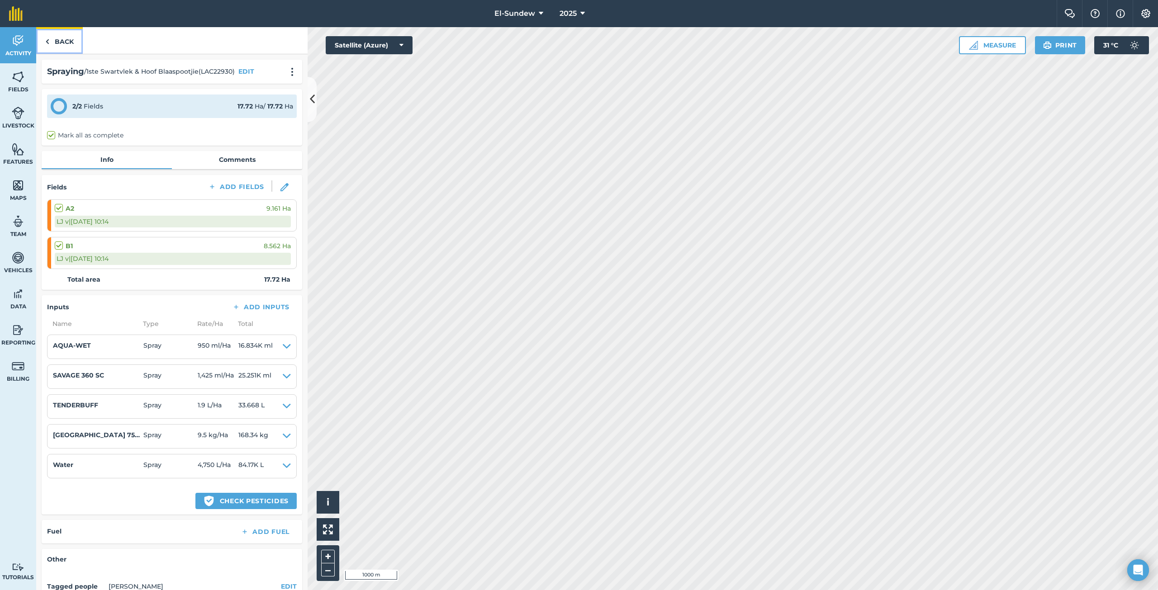
click at [69, 46] on link "Back" at bounding box center [59, 40] width 47 height 27
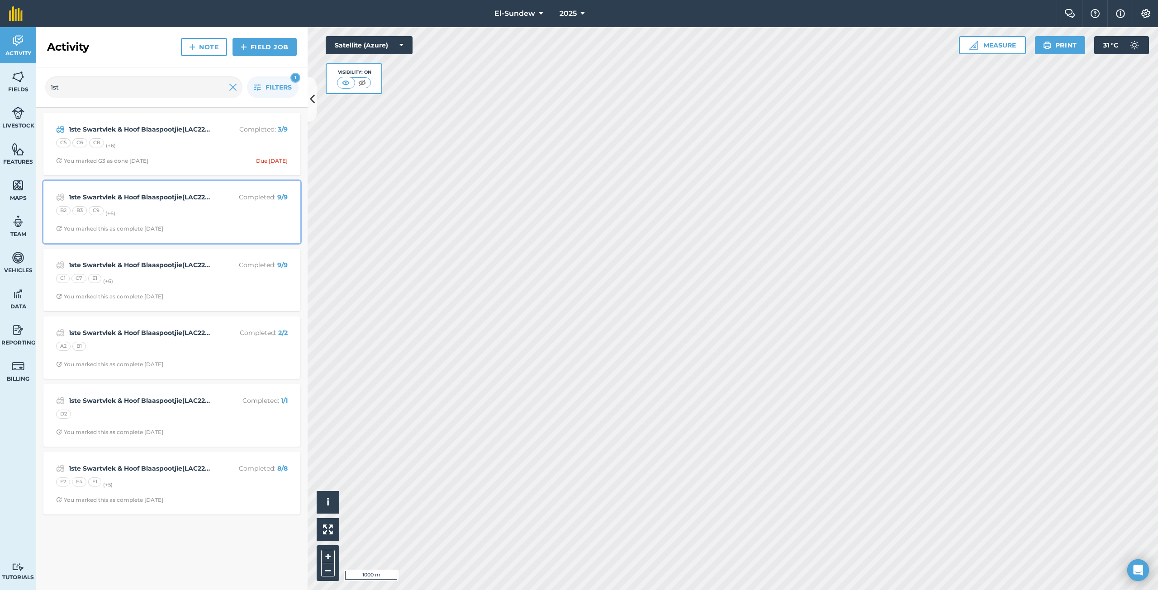
click at [180, 217] on div "B2 B3 C9 (+ 6 )" at bounding box center [172, 212] width 232 height 12
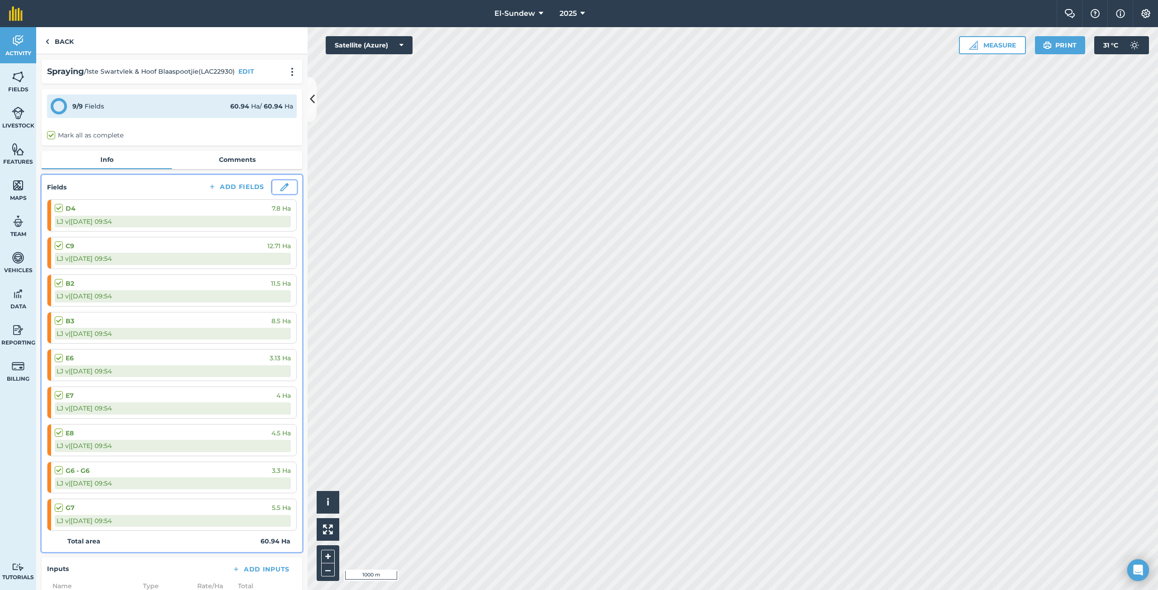
click at [280, 189] on img at bounding box center [284, 187] width 8 height 8
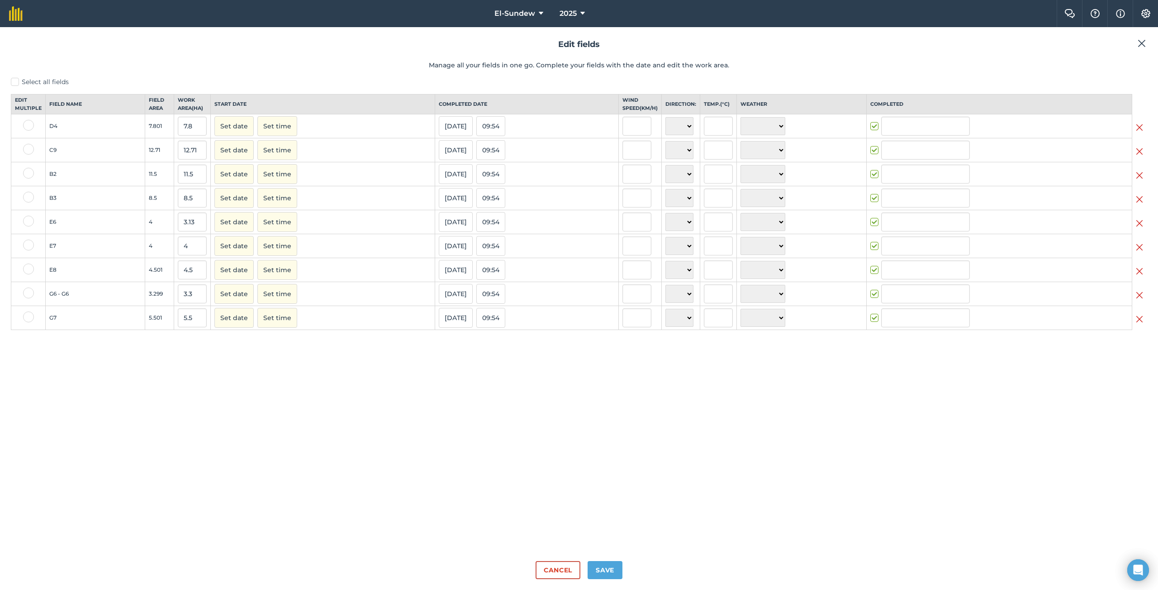
type input "LJ van der Merwe"
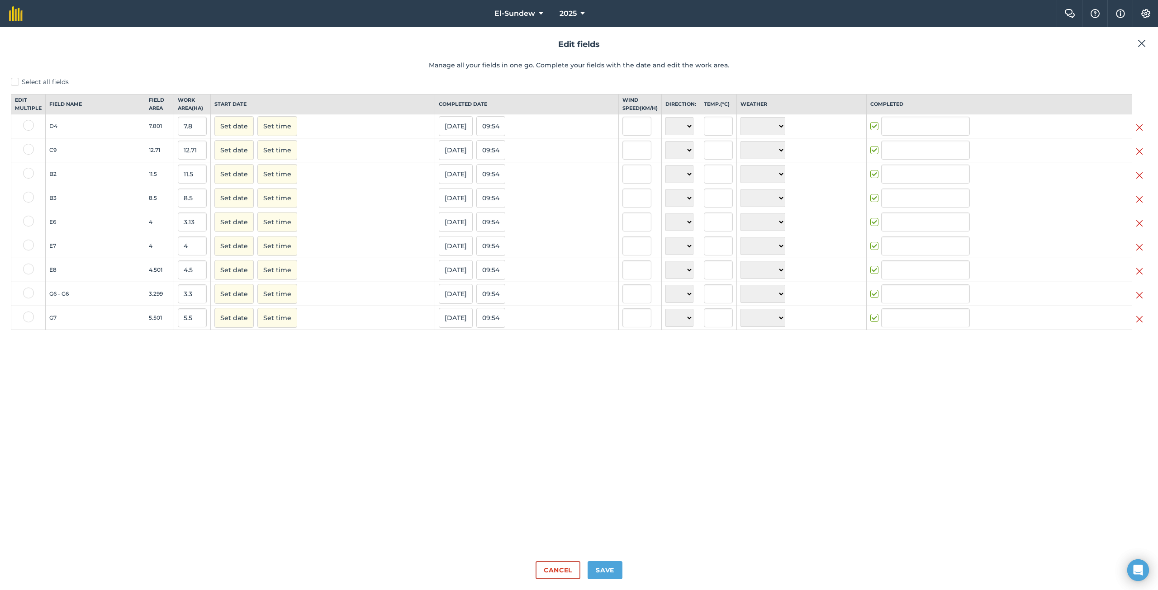
type input "LJ van der Merwe"
click at [441, 135] on button "09/10/25" at bounding box center [456, 126] width 34 height 20
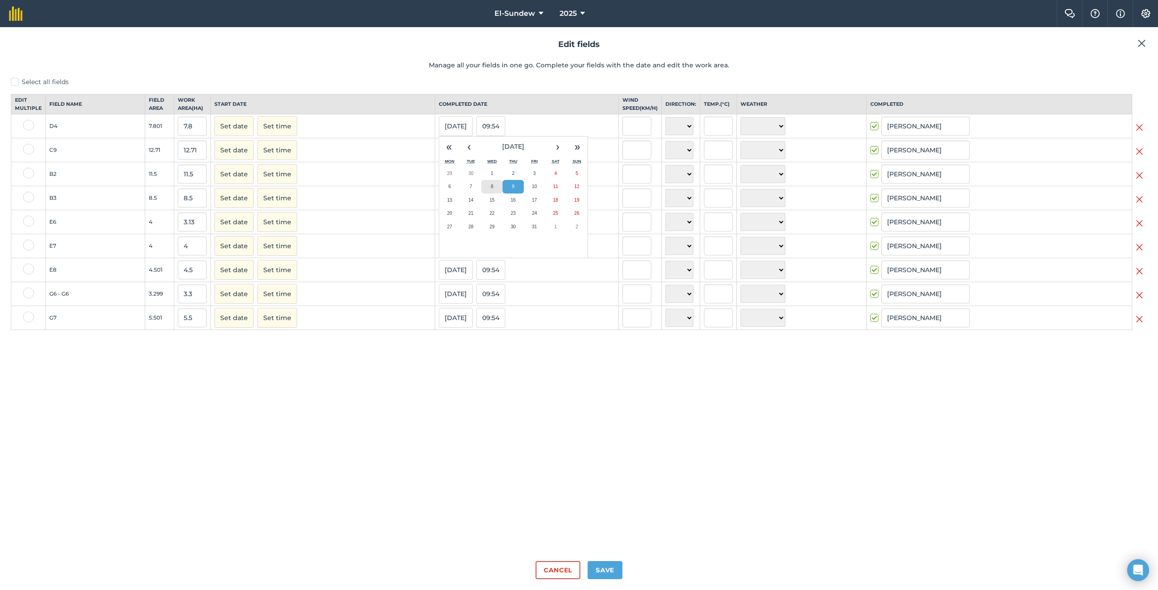
click at [481, 194] on button "8" at bounding box center [491, 187] width 21 height 14
click at [449, 157] on button "09/10/25" at bounding box center [456, 150] width 34 height 20
click at [465, 218] on button "7" at bounding box center [471, 211] width 21 height 14
click at [450, 178] on button "09/10/25" at bounding box center [456, 174] width 34 height 20
click at [481, 242] on button "8" at bounding box center [491, 235] width 21 height 14
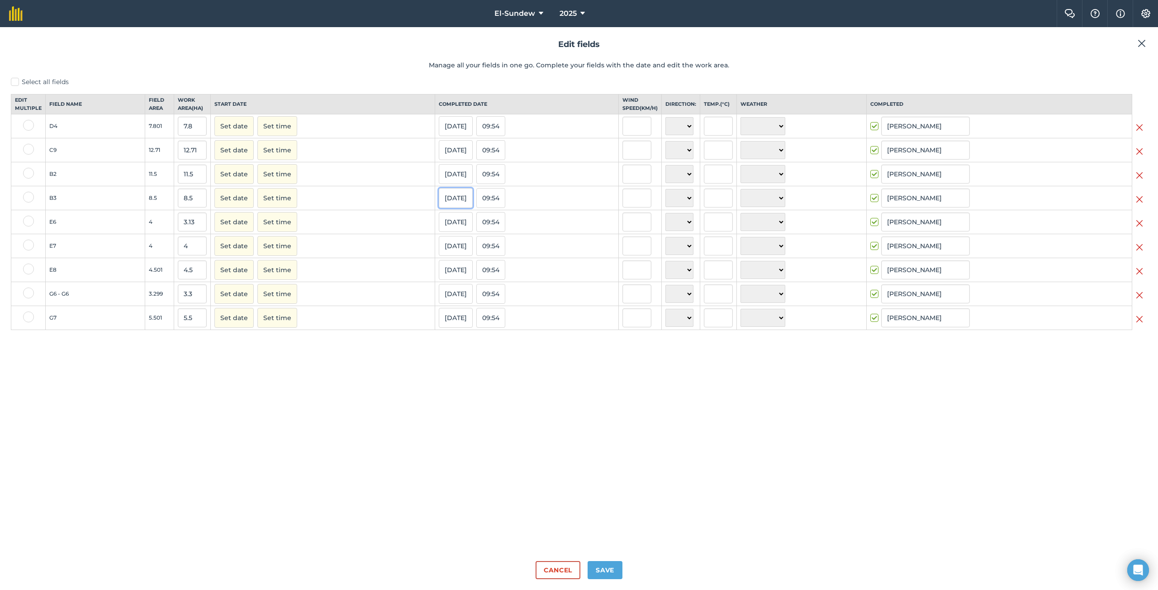
click at [451, 203] on button "09/10/25" at bounding box center [456, 198] width 34 height 20
click at [481, 263] on button "8" at bounding box center [491, 259] width 21 height 14
click at [446, 231] on button "09/10/25" at bounding box center [456, 222] width 34 height 20
click at [461, 290] on button "7" at bounding box center [471, 283] width 21 height 14
click at [451, 256] on button "09/10/25" at bounding box center [456, 246] width 34 height 20
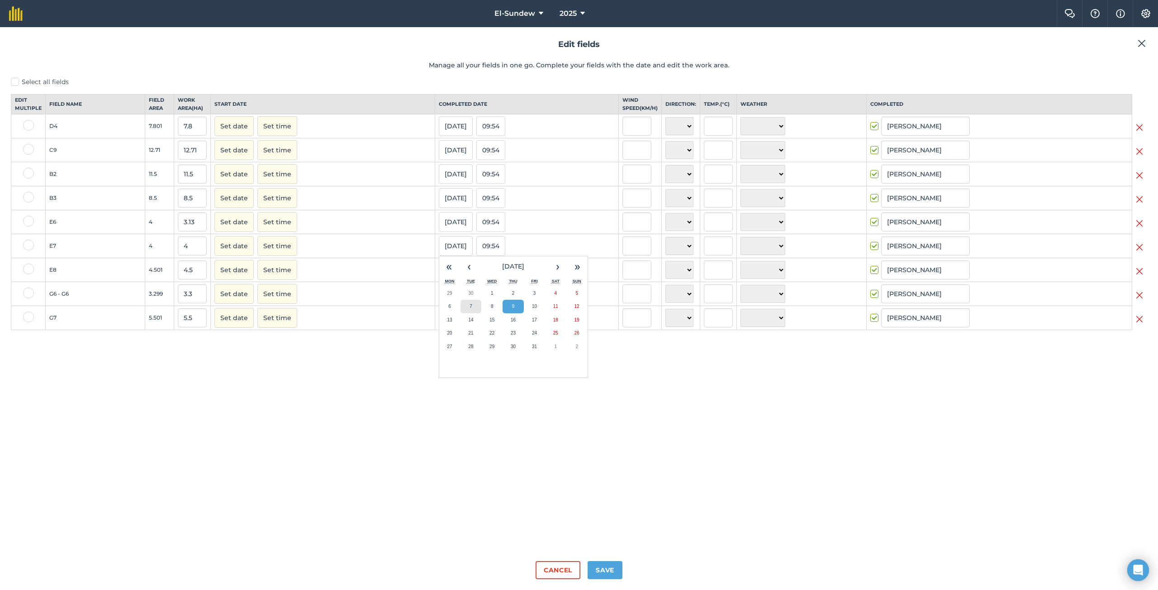
click at [461, 313] on button "7" at bounding box center [471, 307] width 21 height 14
click at [444, 277] on button "09/10/25" at bounding box center [456, 270] width 34 height 20
click at [461, 337] on button "7" at bounding box center [471, 331] width 21 height 14
click at [603, 568] on button "Save" at bounding box center [605, 570] width 35 height 18
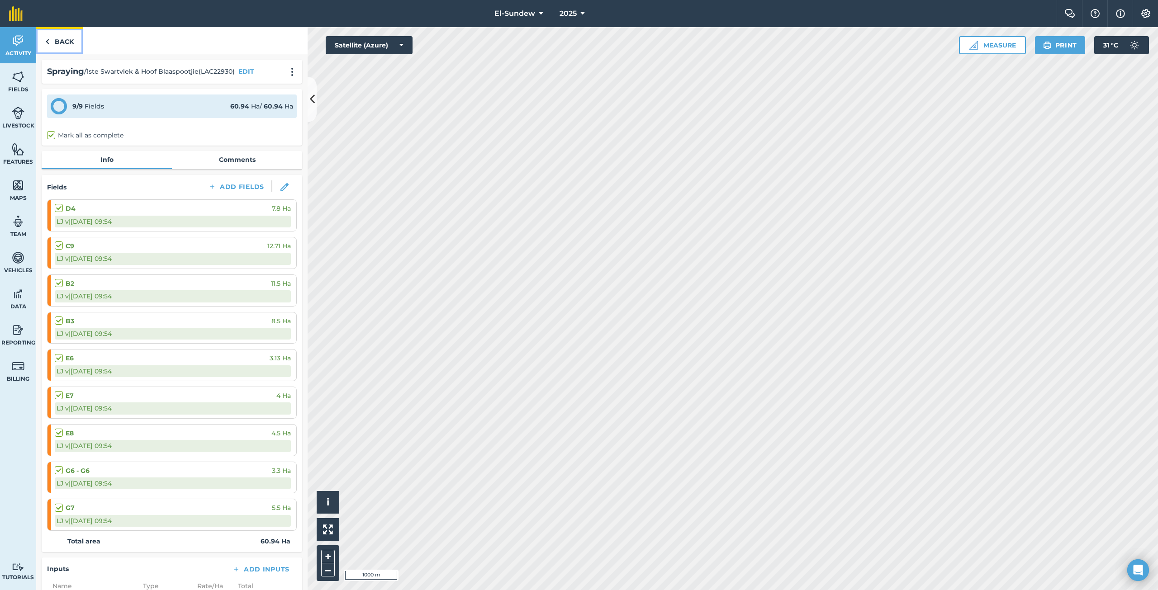
click at [61, 35] on link "Back" at bounding box center [59, 40] width 47 height 27
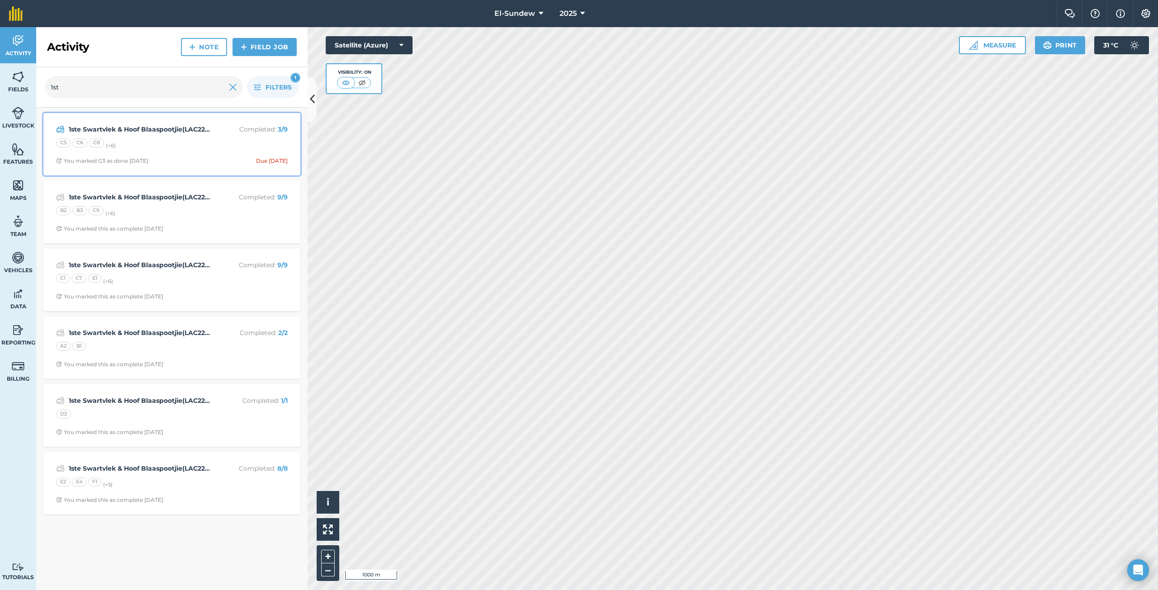
click at [155, 150] on div "1ste Swartvlek & Hoof Blaaspootjie(LAC22930) Completed : 3 / 9 C5 C6 C8 (+ 6 ) …" at bounding box center [172, 145] width 246 height 52
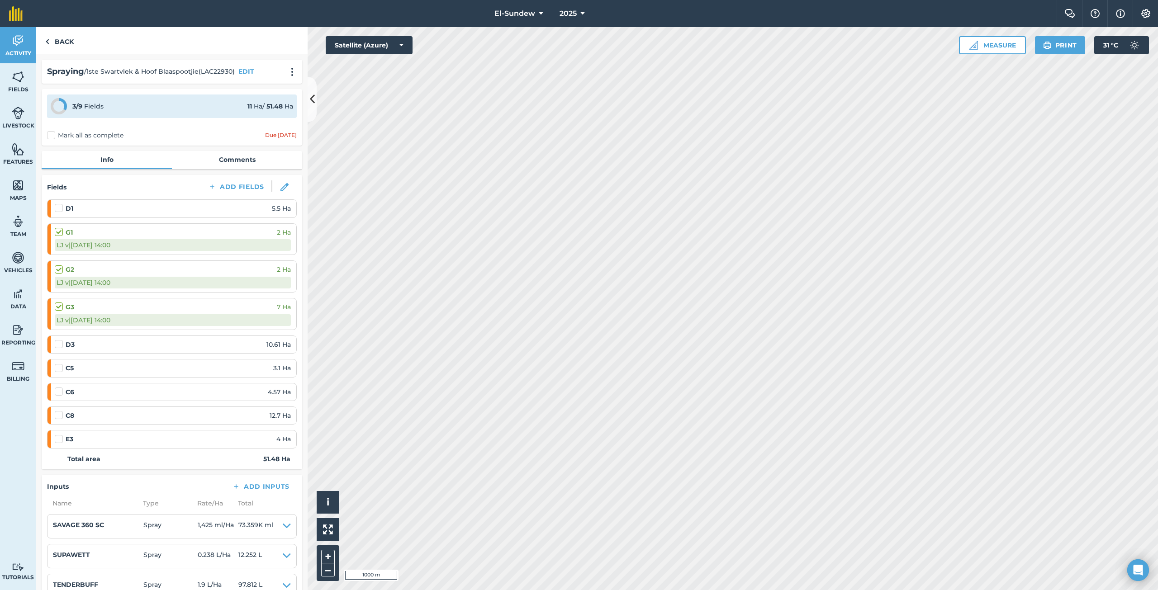
click at [58, 204] on label at bounding box center [60, 204] width 11 height 0
click at [58, 209] on input "checkbox" at bounding box center [58, 207] width 6 height 6
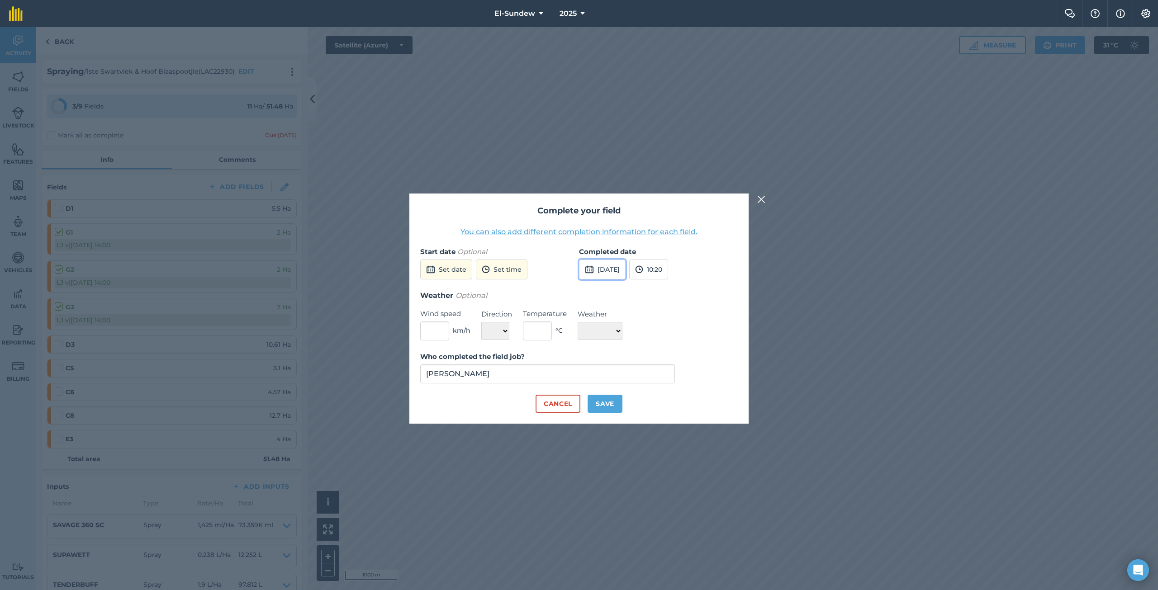
click at [606, 265] on button "15th Oct 2025" at bounding box center [602, 270] width 47 height 20
click at [693, 335] on abbr "11" at bounding box center [696, 333] width 6 height 6
click at [608, 406] on button "Save" at bounding box center [605, 404] width 35 height 18
checkbox input "true"
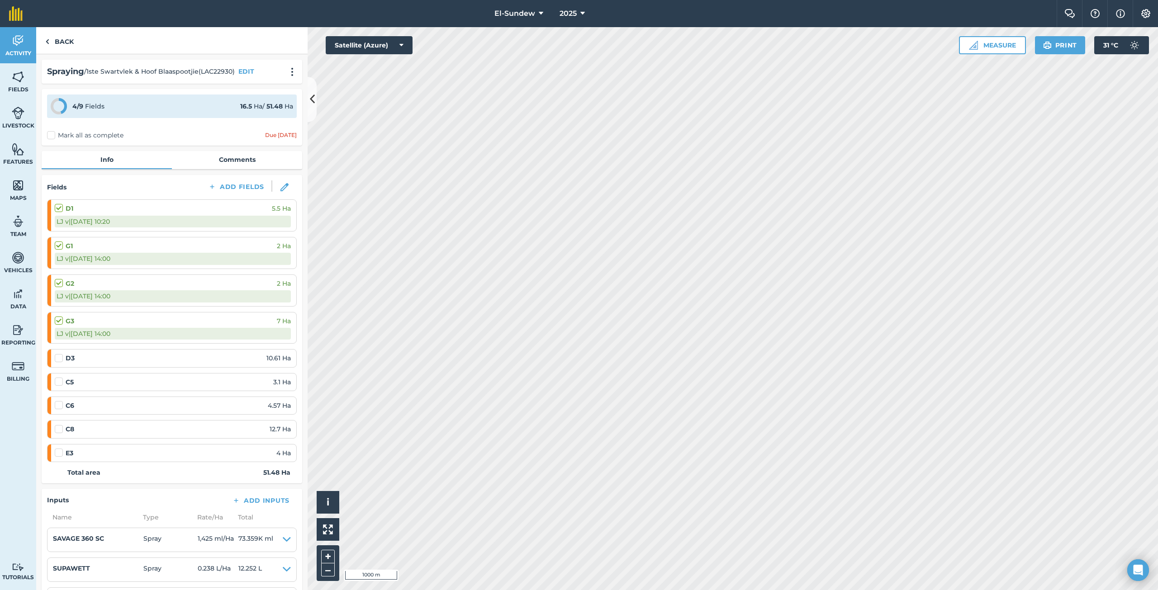
click at [61, 354] on label at bounding box center [60, 354] width 11 height 0
click at [61, 359] on input "checkbox" at bounding box center [58, 357] width 6 height 6
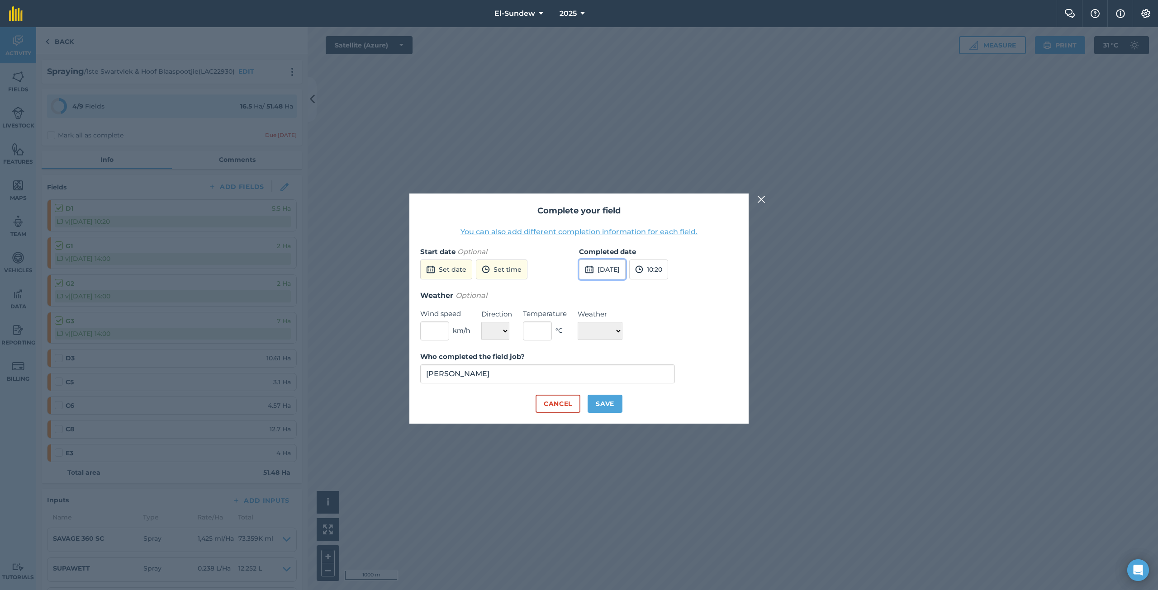
click at [626, 274] on button "15th Oct 2025" at bounding box center [602, 270] width 47 height 20
click at [703, 332] on button "11" at bounding box center [695, 333] width 21 height 14
click at [604, 404] on button "Save" at bounding box center [605, 404] width 35 height 18
checkbox input "true"
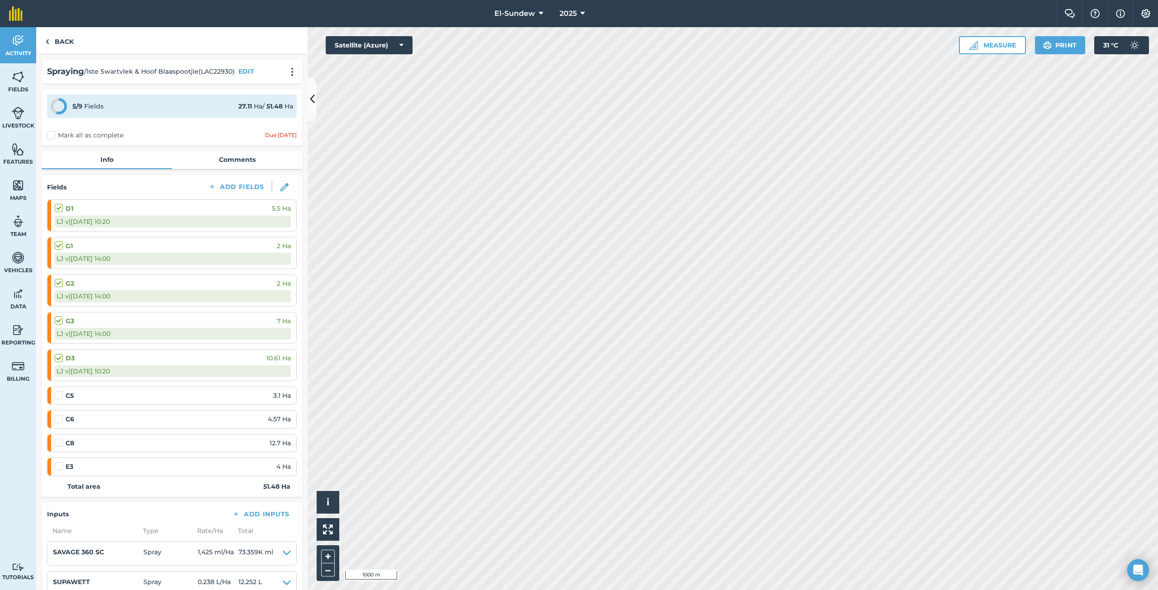
click at [62, 391] on label at bounding box center [60, 391] width 11 height 0
click at [61, 393] on input "checkbox" at bounding box center [58, 394] width 6 height 6
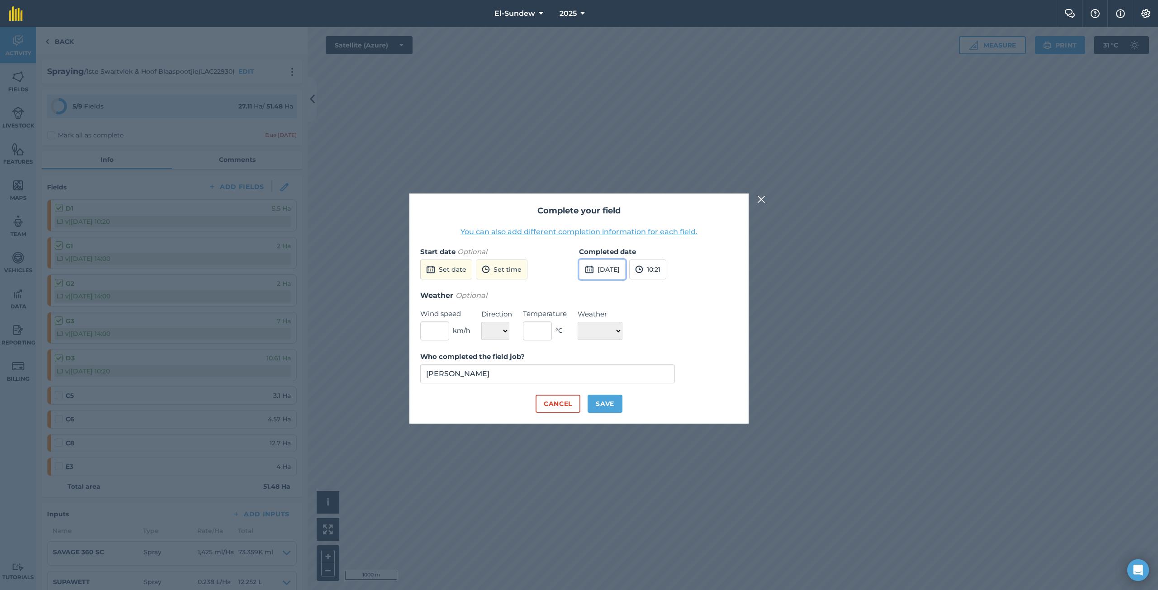
click at [611, 270] on button "15th Oct 2025" at bounding box center [602, 270] width 47 height 20
click at [673, 333] on abbr "10" at bounding box center [675, 333] width 6 height 6
click at [614, 406] on button "Save" at bounding box center [605, 404] width 35 height 18
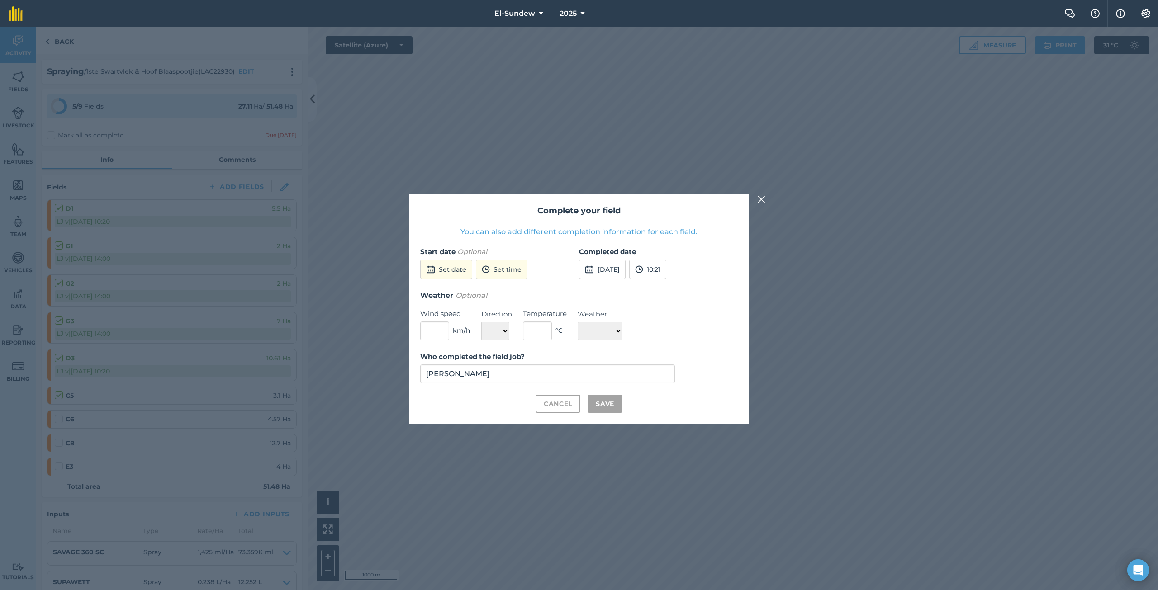
checkbox input "true"
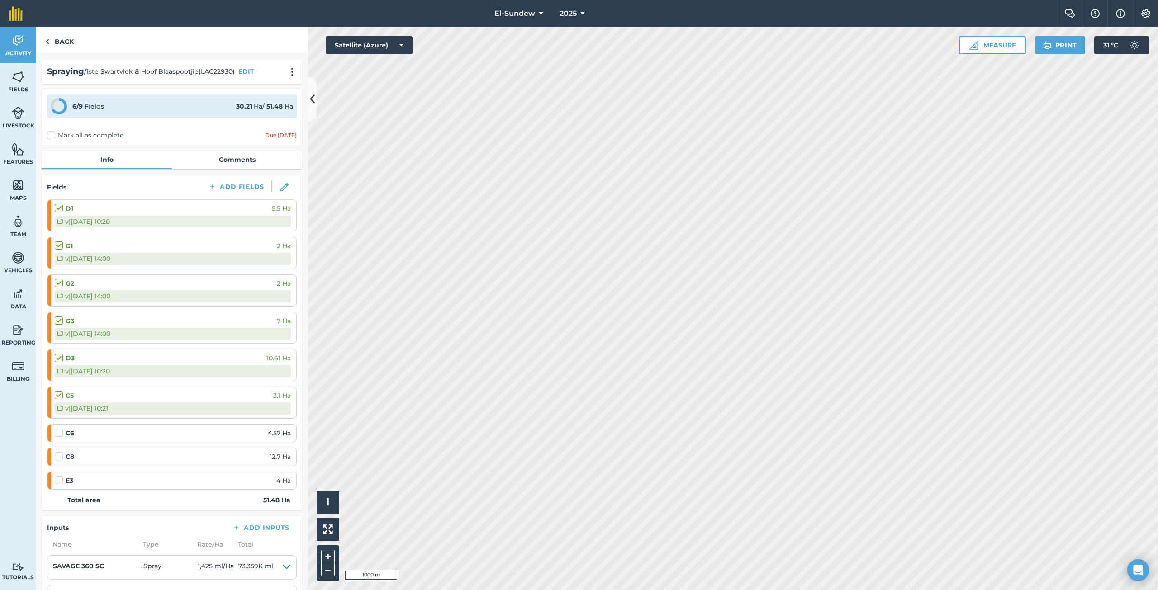
click at [61, 428] on label at bounding box center [60, 428] width 11 height 0
click at [61, 433] on input "checkbox" at bounding box center [58, 431] width 6 height 6
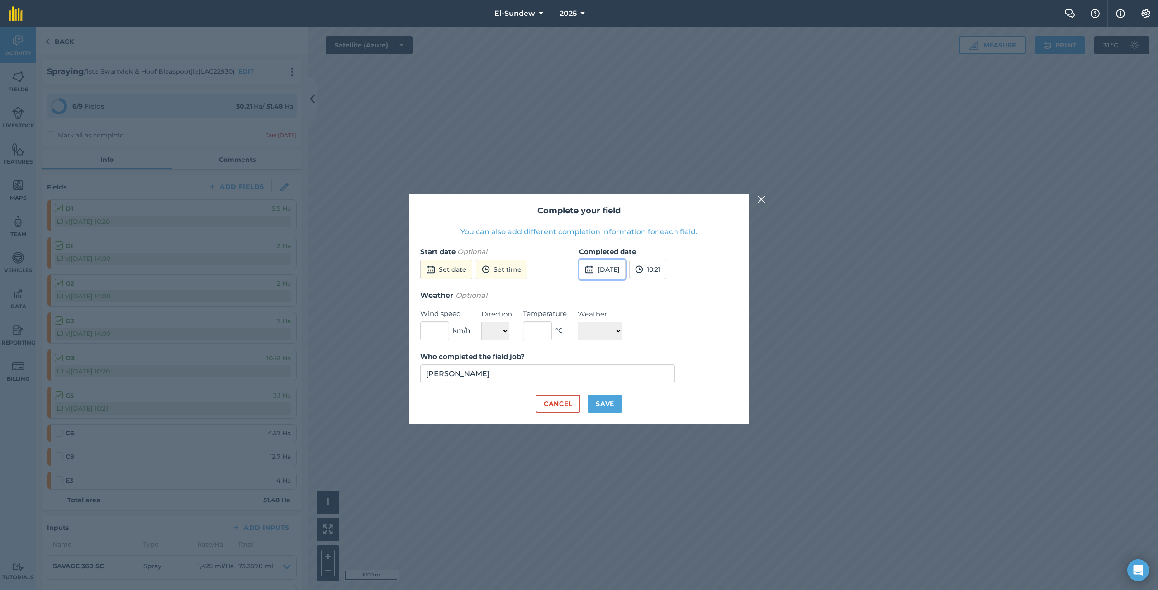
click at [612, 273] on button "15th Oct 2025" at bounding box center [602, 270] width 47 height 20
click at [673, 331] on abbr "10" at bounding box center [675, 333] width 6 height 6
click at [606, 404] on button "Save" at bounding box center [605, 404] width 35 height 18
checkbox input "true"
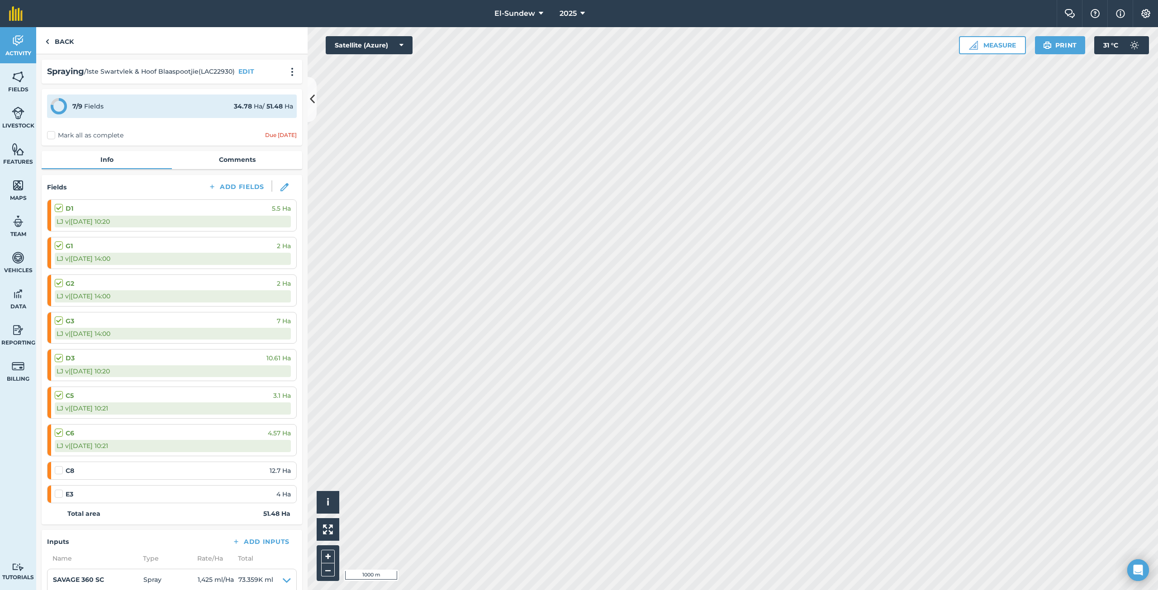
click at [58, 466] on label at bounding box center [60, 466] width 11 height 0
click at [58, 472] on input "checkbox" at bounding box center [58, 469] width 6 height 6
checkbox input "false"
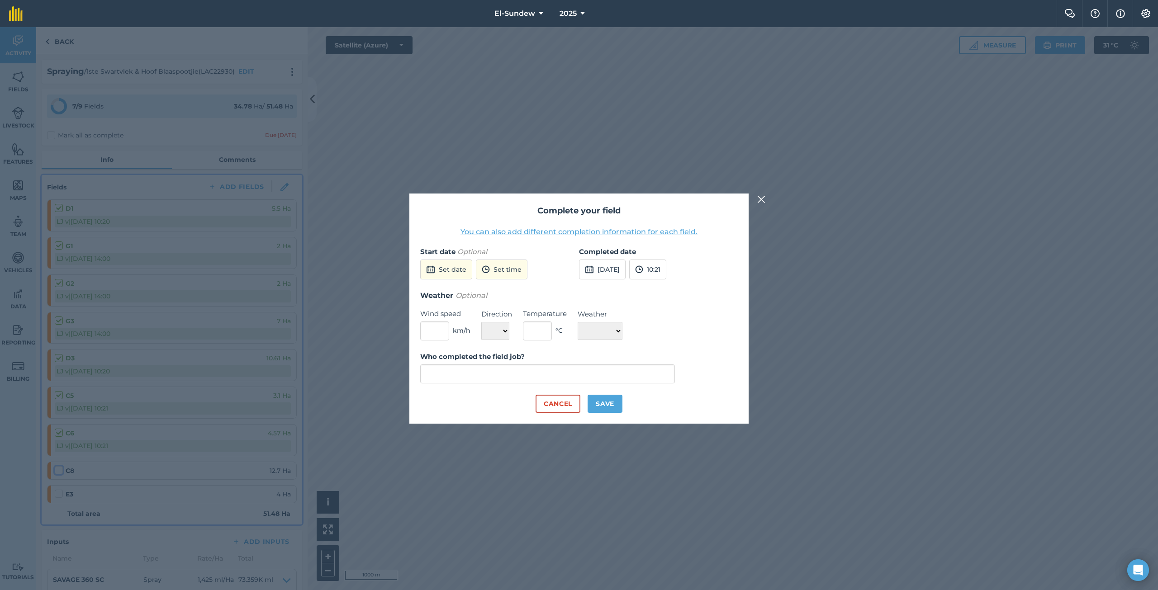
type input "LJ van der Merwe"
click at [617, 271] on button "15th Oct 2025" at bounding box center [602, 270] width 47 height 20
click at [673, 333] on abbr "10" at bounding box center [675, 333] width 6 height 6
click at [602, 402] on button "Save" at bounding box center [605, 404] width 35 height 18
checkbox input "true"
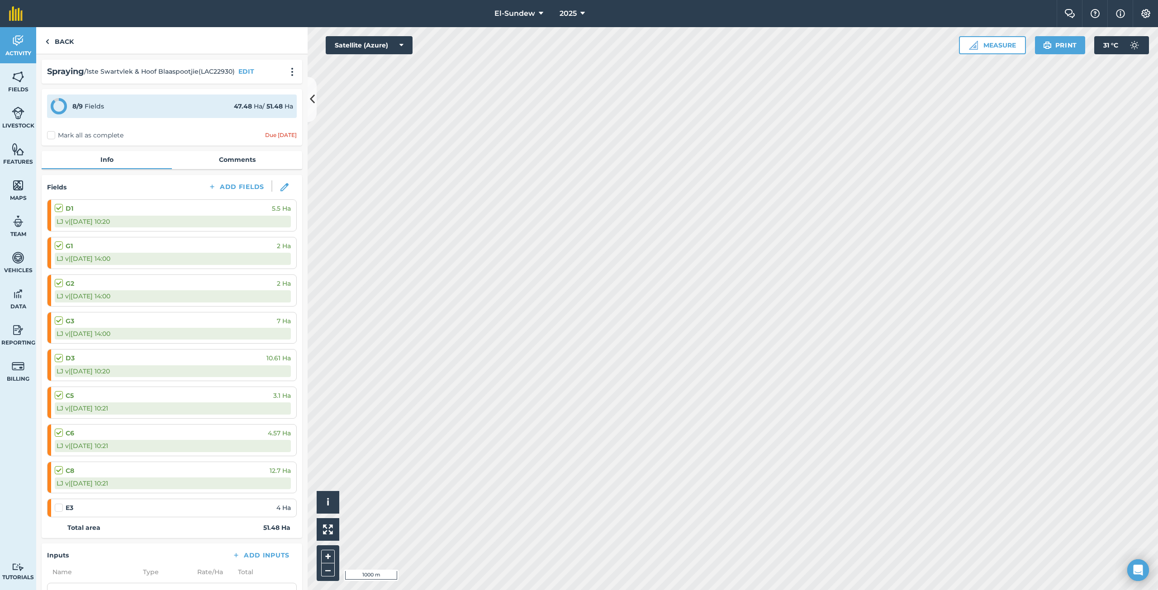
click at [57, 504] on label at bounding box center [60, 504] width 11 height 0
click at [57, 509] on input "checkbox" at bounding box center [58, 507] width 6 height 6
checkbox input "false"
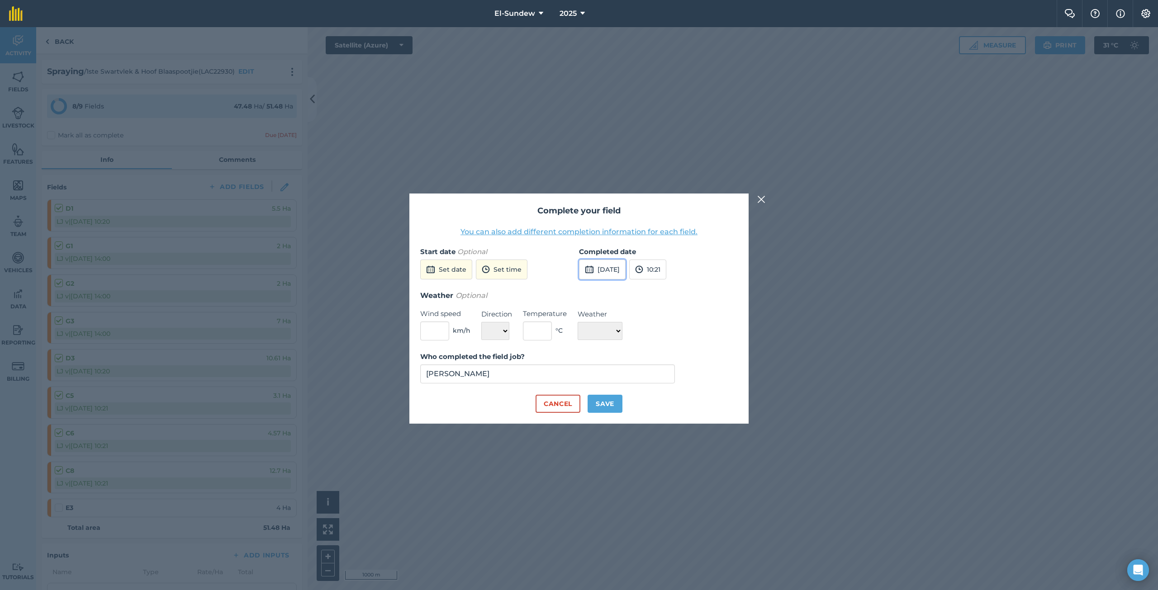
click at [608, 275] on button "15th Oct 2025" at bounding box center [602, 270] width 47 height 20
click at [703, 329] on button "11" at bounding box center [695, 333] width 21 height 14
click at [612, 398] on button "Save" at bounding box center [605, 404] width 35 height 18
checkbox input "true"
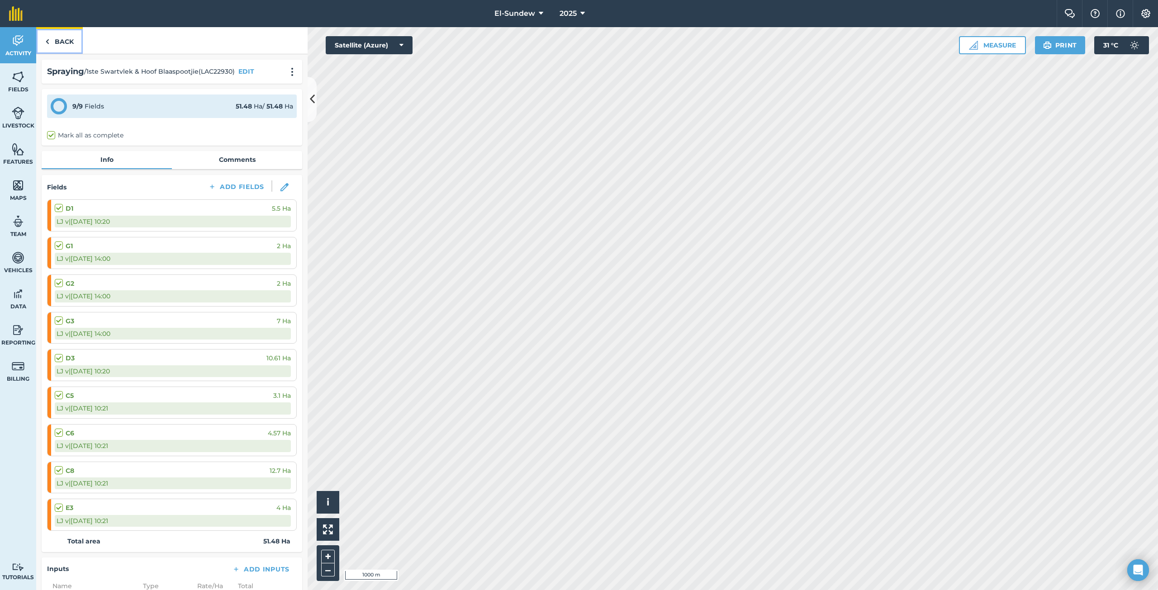
click at [65, 37] on link "Back" at bounding box center [59, 40] width 47 height 27
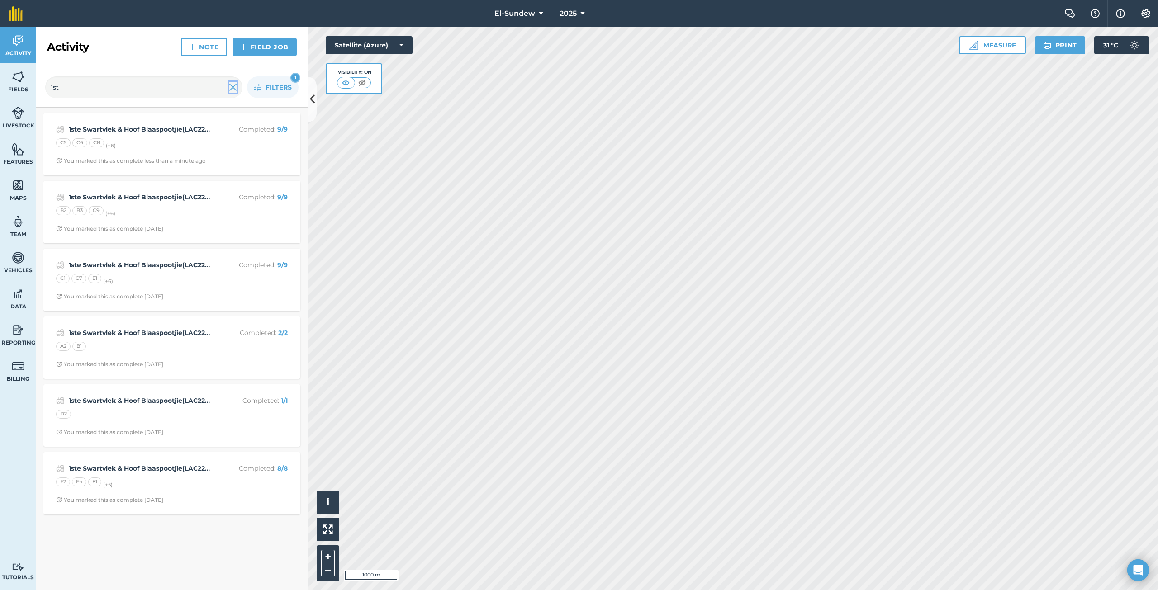
click at [236, 92] on img at bounding box center [233, 87] width 8 height 11
